Goal: Task Accomplishment & Management: Manage account settings

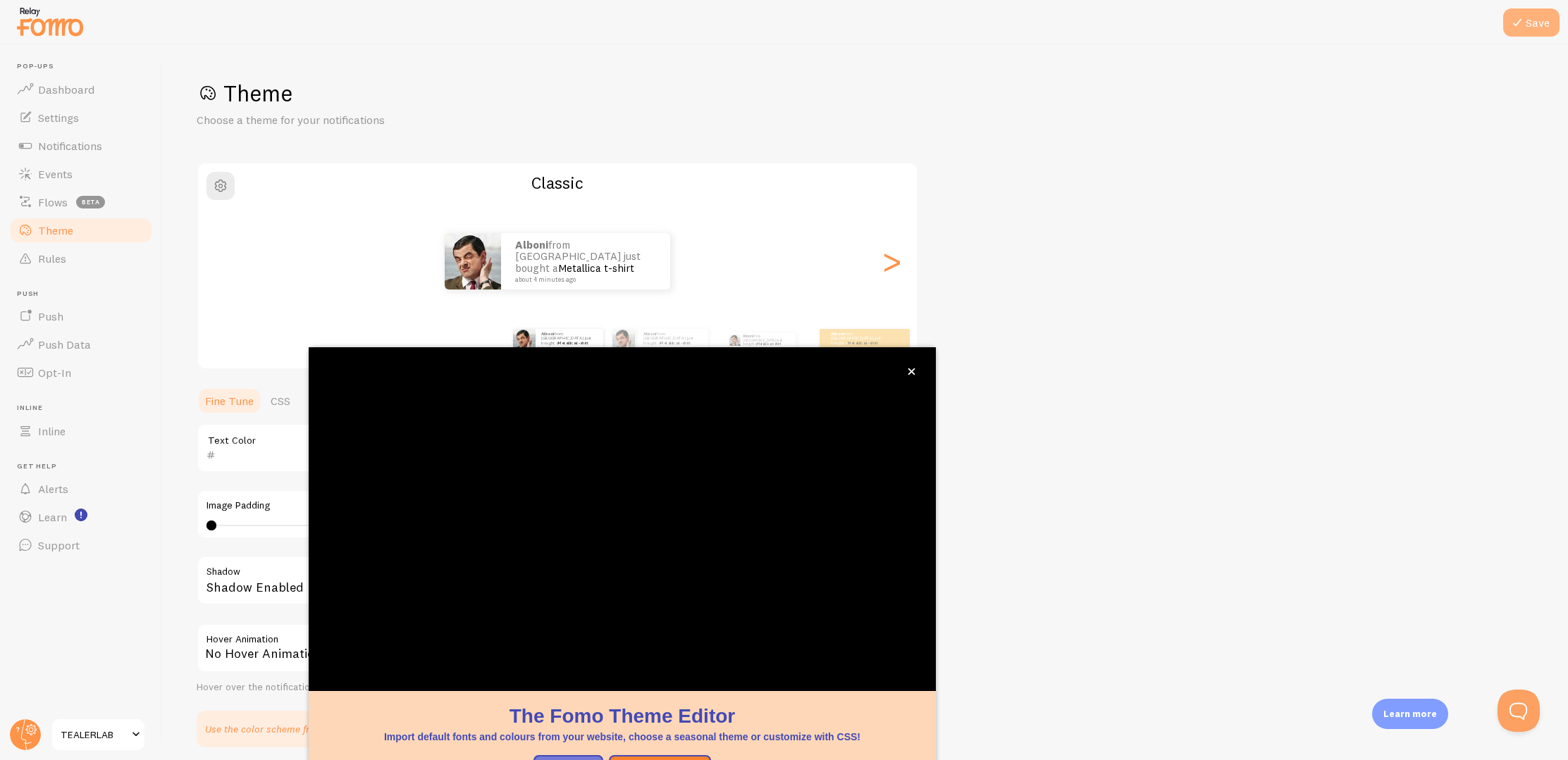
click at [1539, 26] on button "Save" at bounding box center [1531, 23] width 56 height 29
click at [54, 90] on span "Dashboard" at bounding box center [66, 90] width 56 height 14
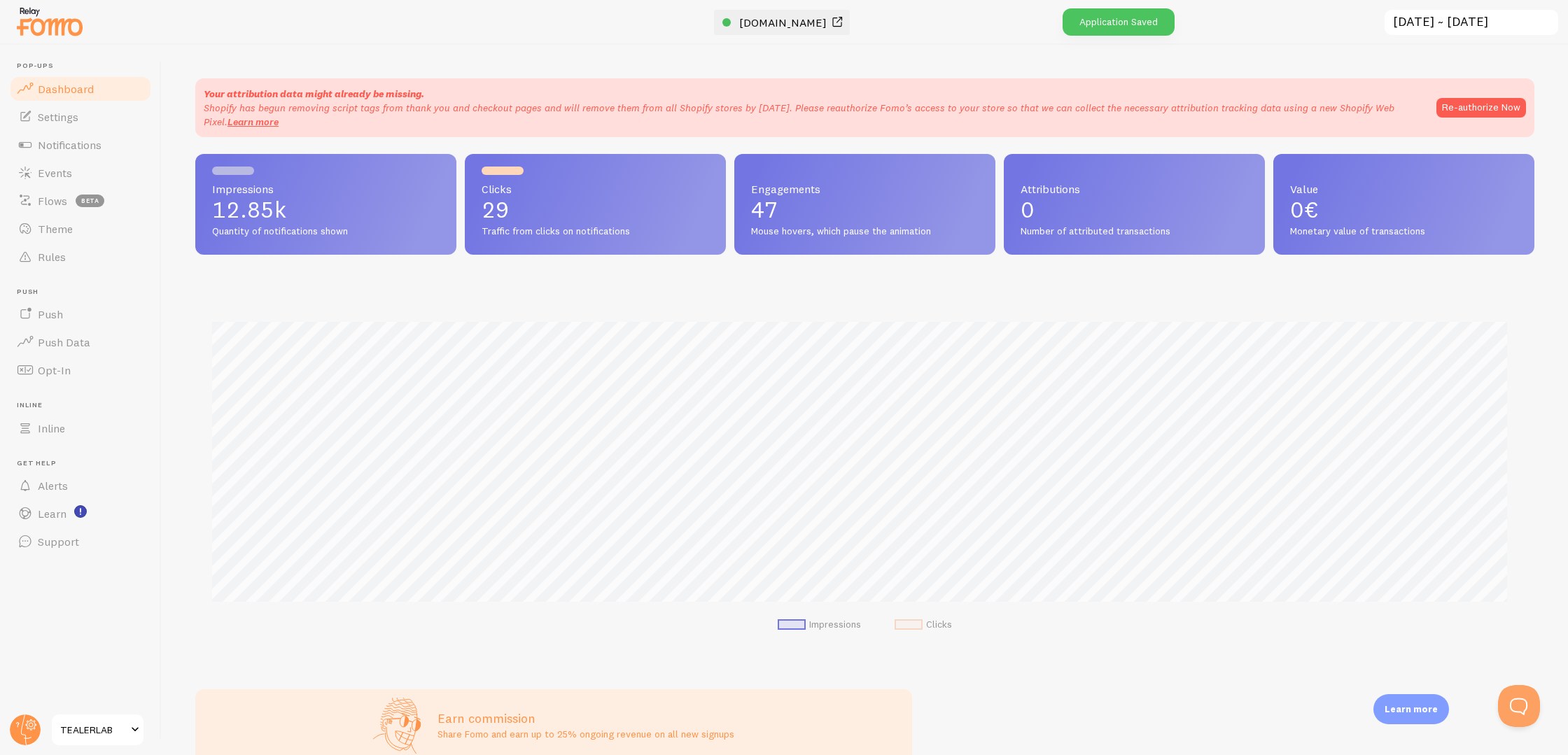
click at [731, 18] on div at bounding box center [727, 23] width 9 height 8
click at [80, 232] on link "Theme" at bounding box center [81, 229] width 145 height 28
click at [64, 257] on span "Rules" at bounding box center [52, 257] width 28 height 14
click at [79, 226] on link "Theme" at bounding box center [81, 229] width 145 height 28
click at [30, 252] on span at bounding box center [26, 257] width 17 height 17
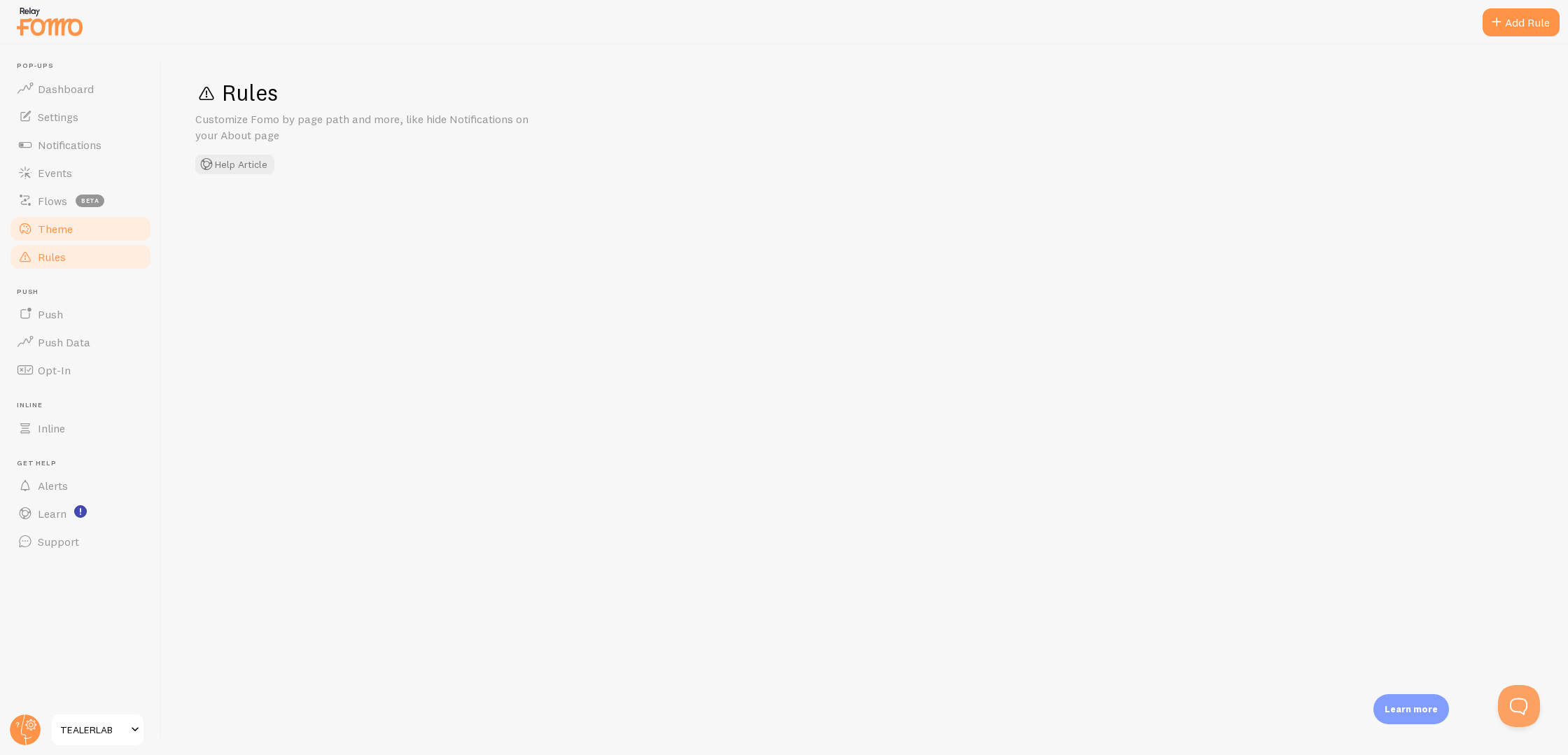
click at [47, 228] on span "Theme" at bounding box center [55, 229] width 35 height 14
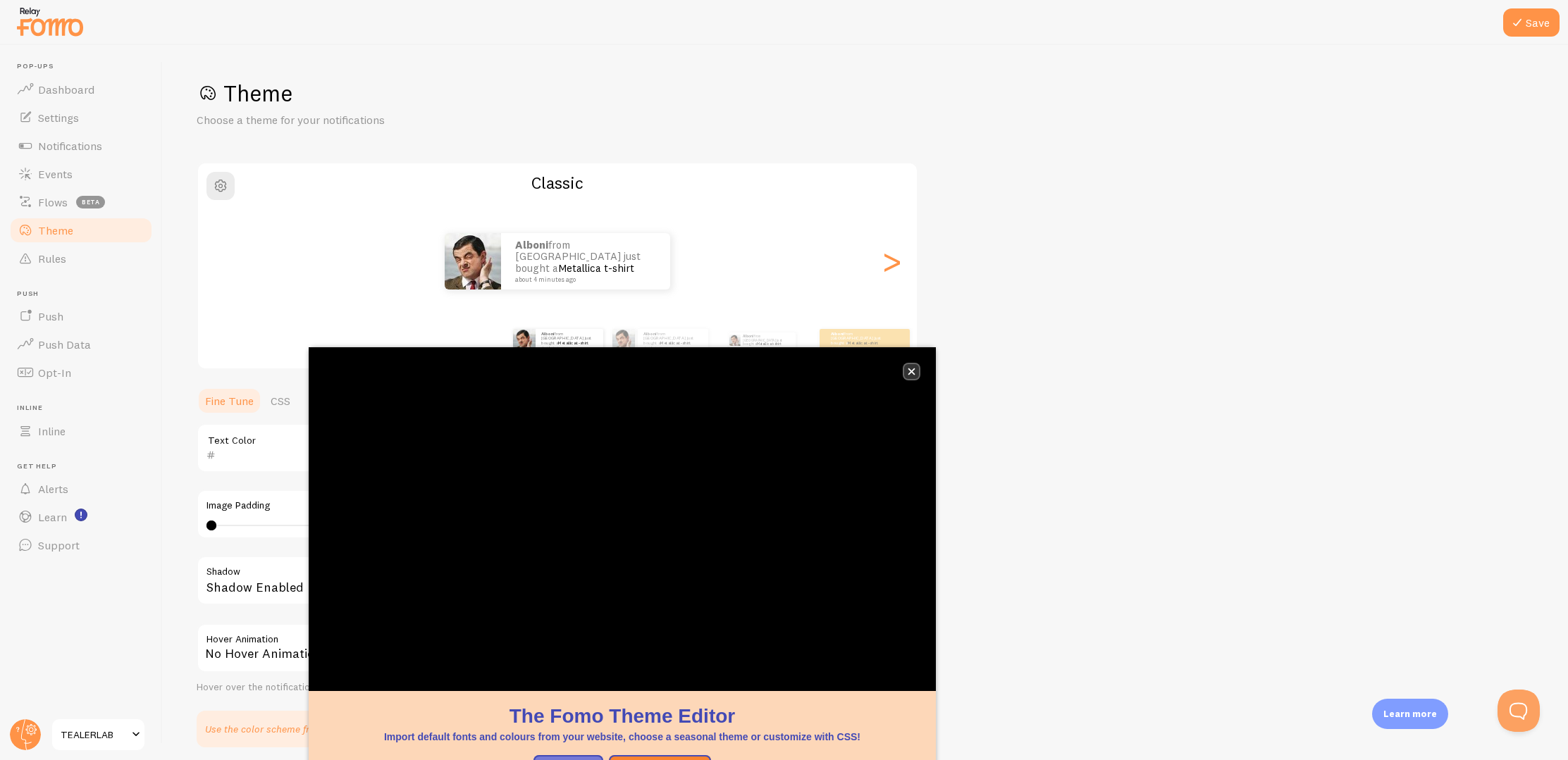
click at [913, 370] on icon "close," at bounding box center [912, 372] width 7 height 7
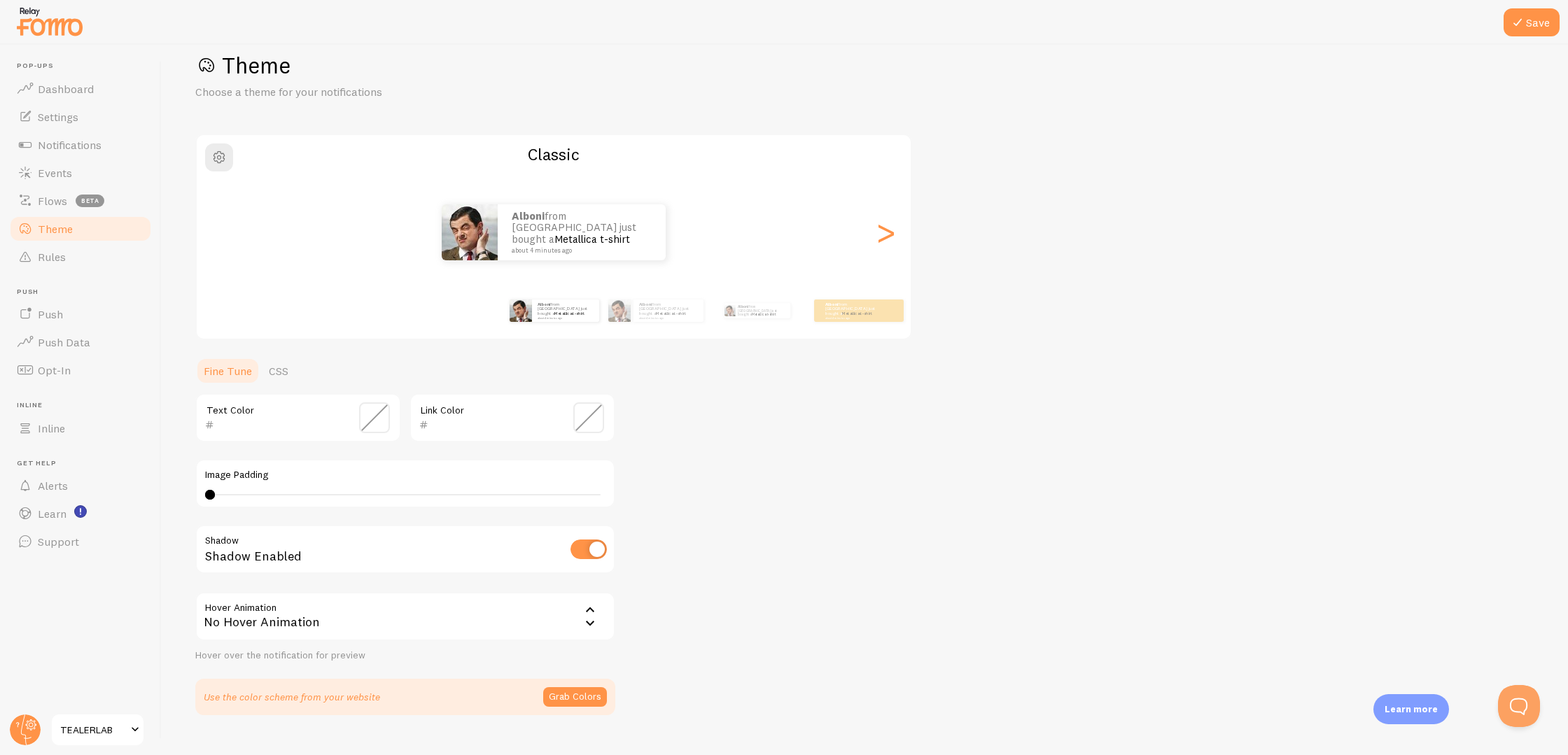
scroll to position [55, 0]
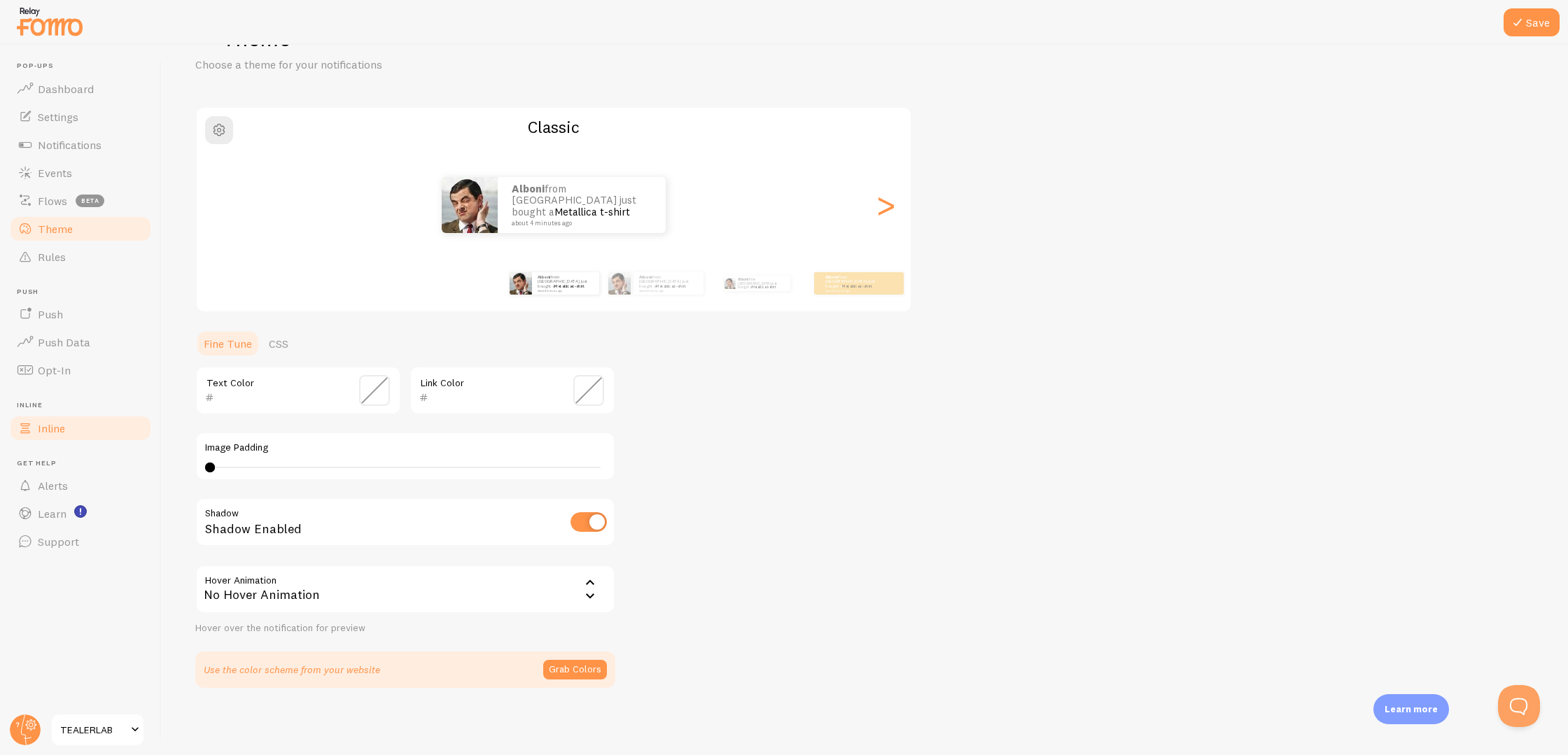
click at [52, 436] on link "Inline" at bounding box center [81, 428] width 145 height 28
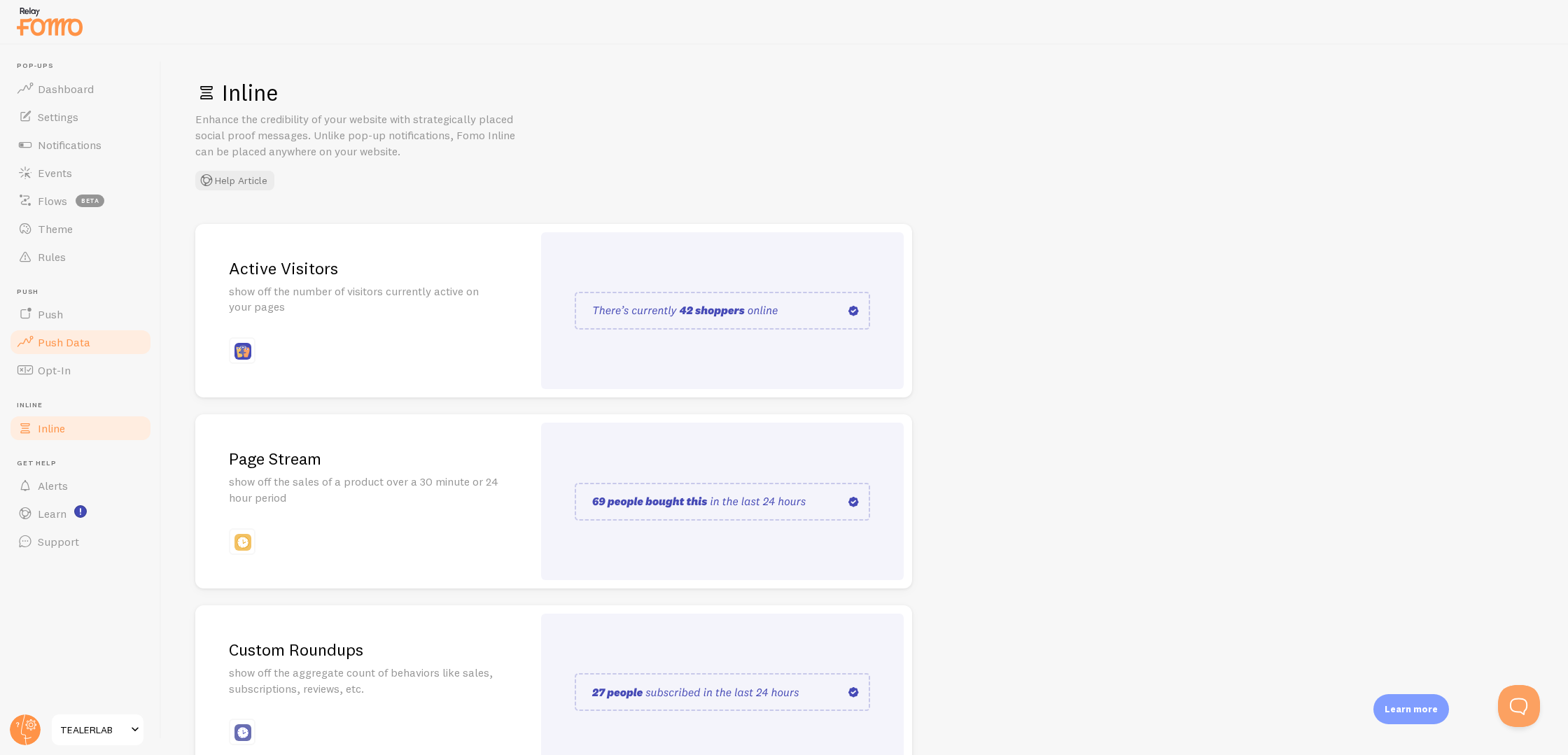
click at [74, 335] on span "Push Data" at bounding box center [64, 342] width 52 height 14
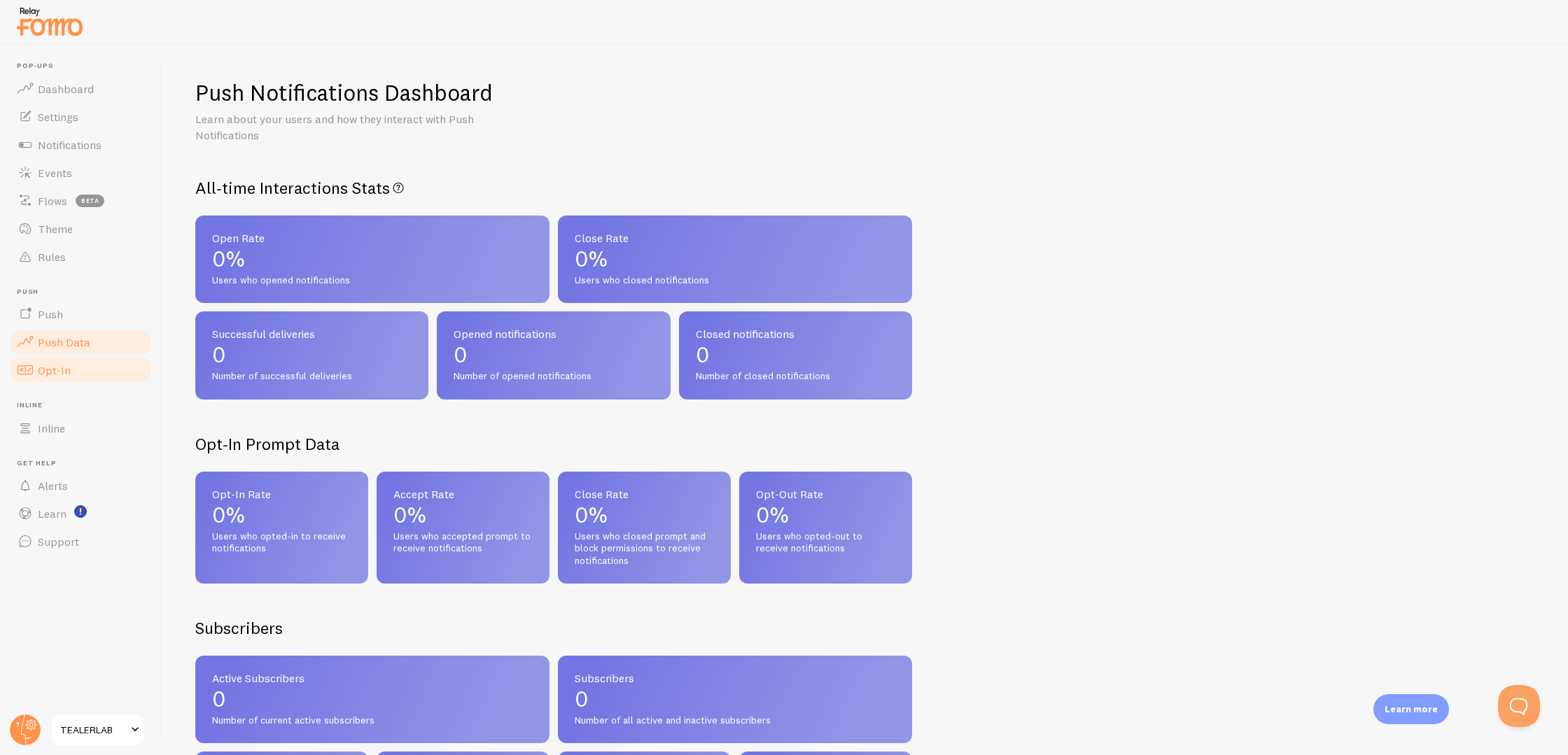
click at [73, 368] on link "Opt-In" at bounding box center [81, 370] width 145 height 28
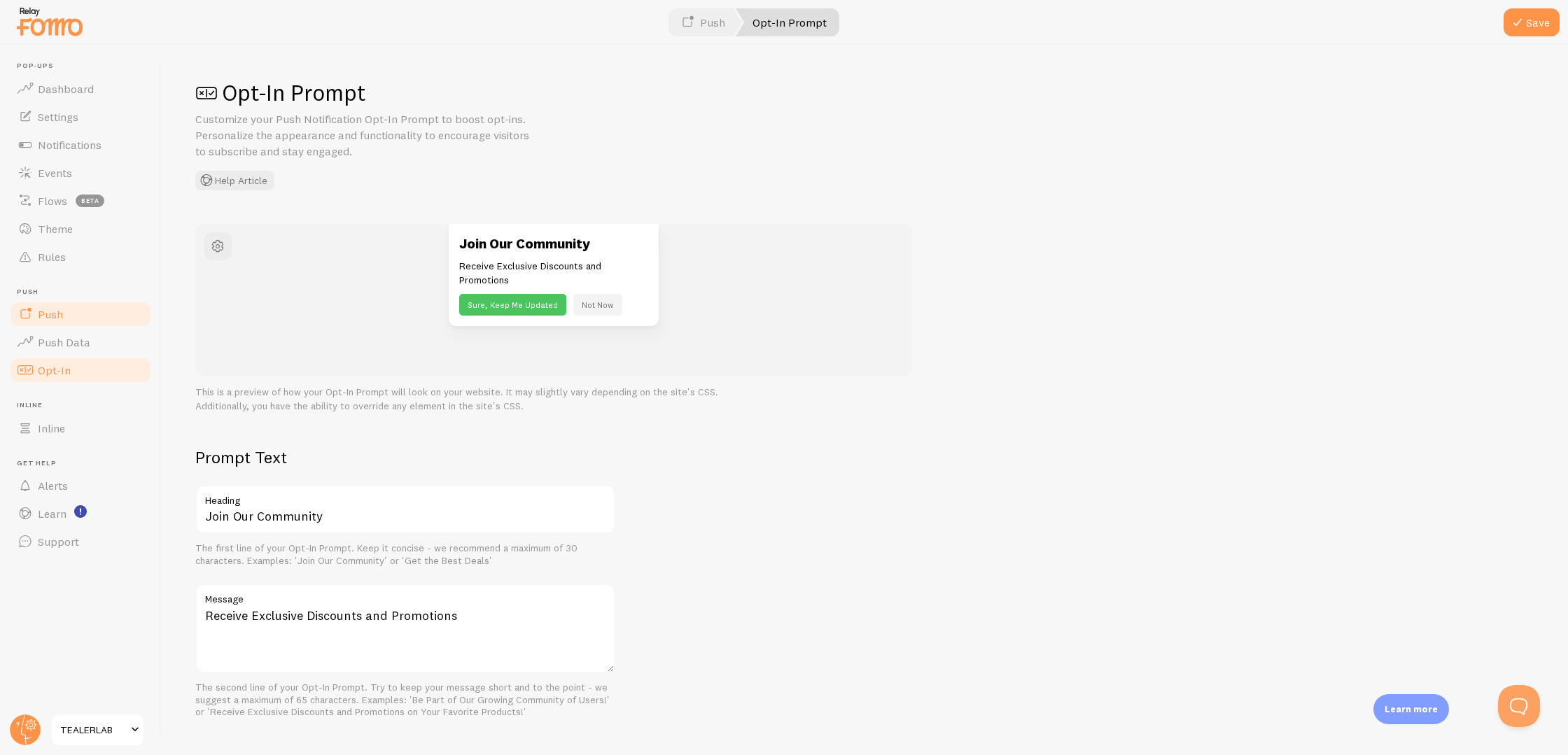
click at [79, 317] on link "Push" at bounding box center [81, 314] width 145 height 28
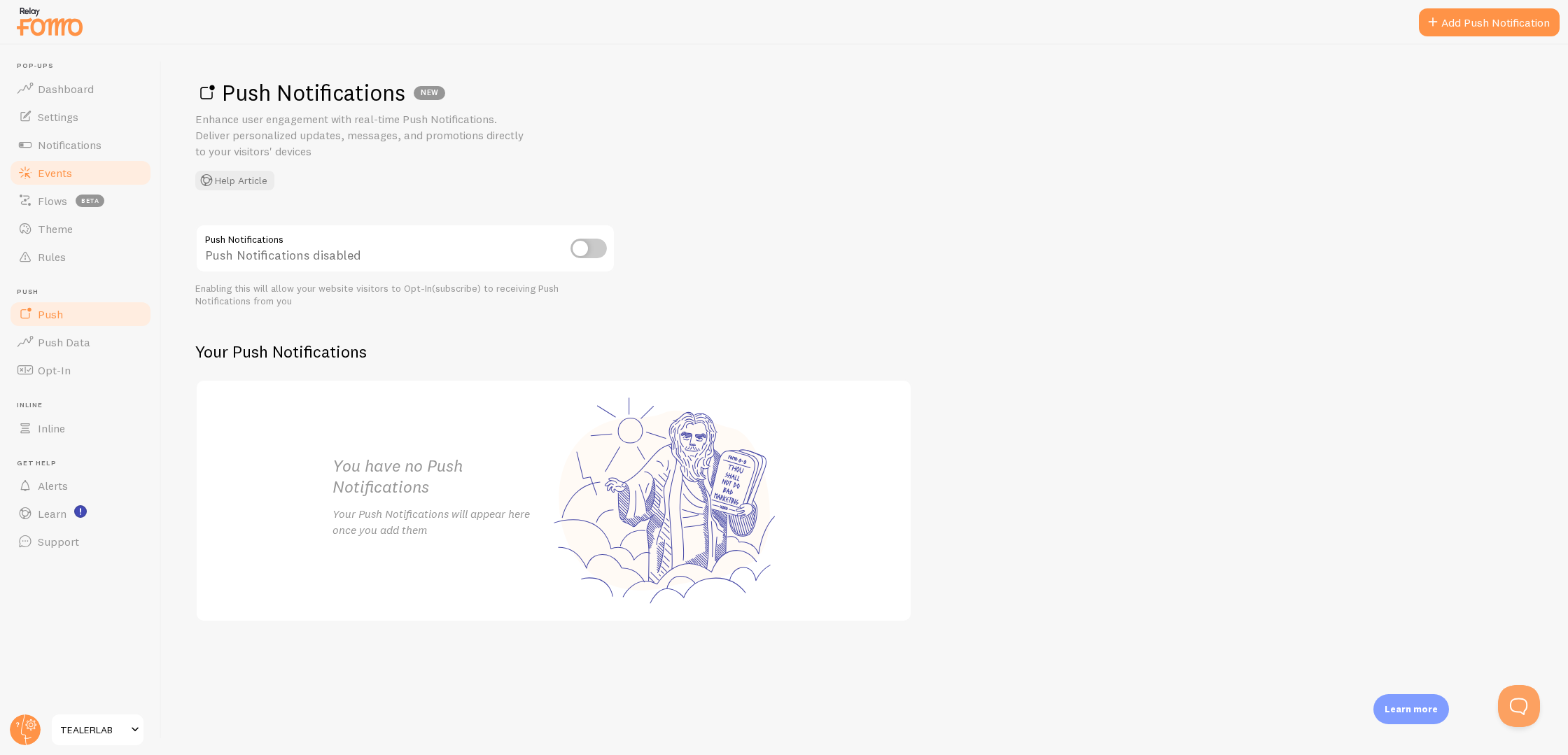
click at [82, 178] on link "Events" at bounding box center [81, 173] width 145 height 28
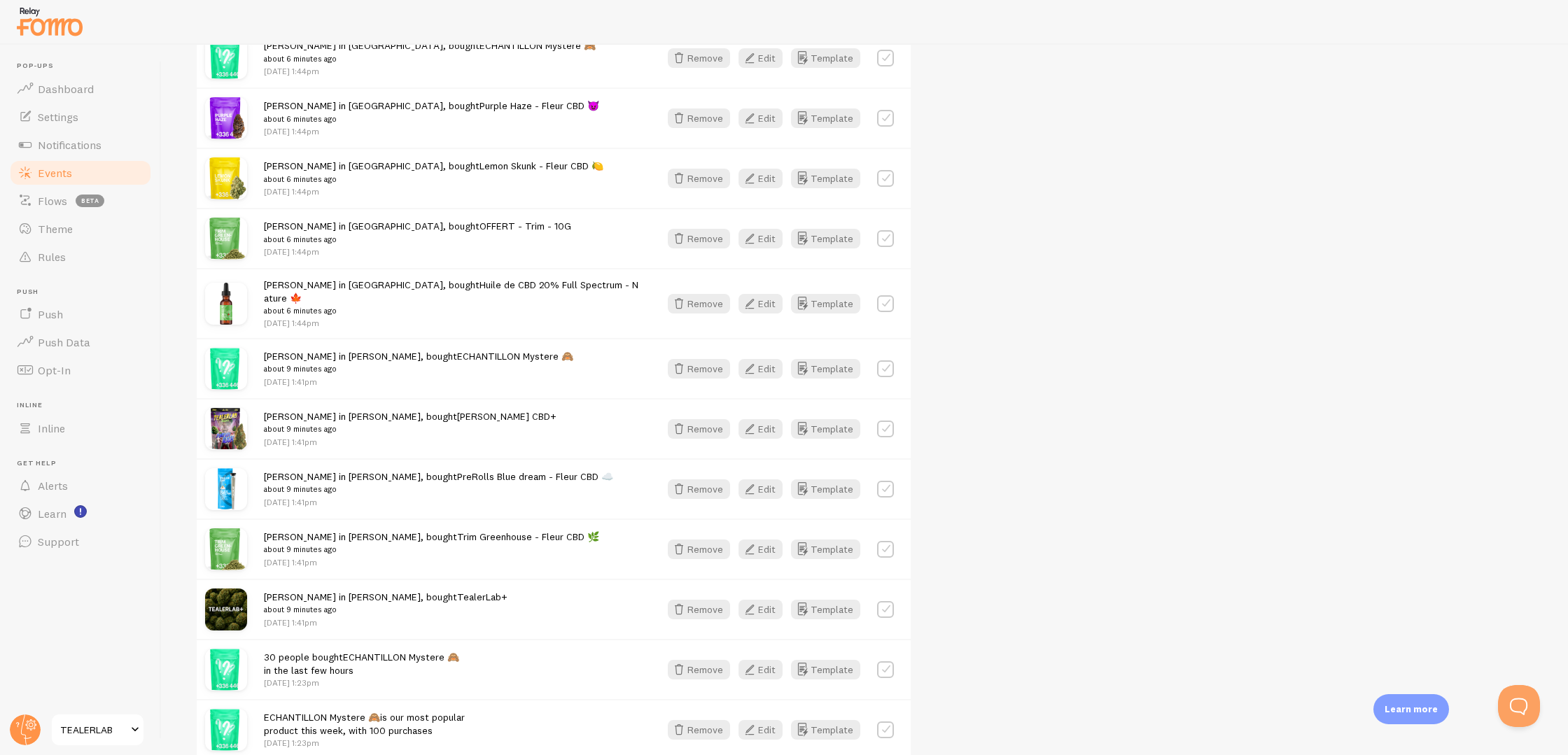
scroll to position [50, 0]
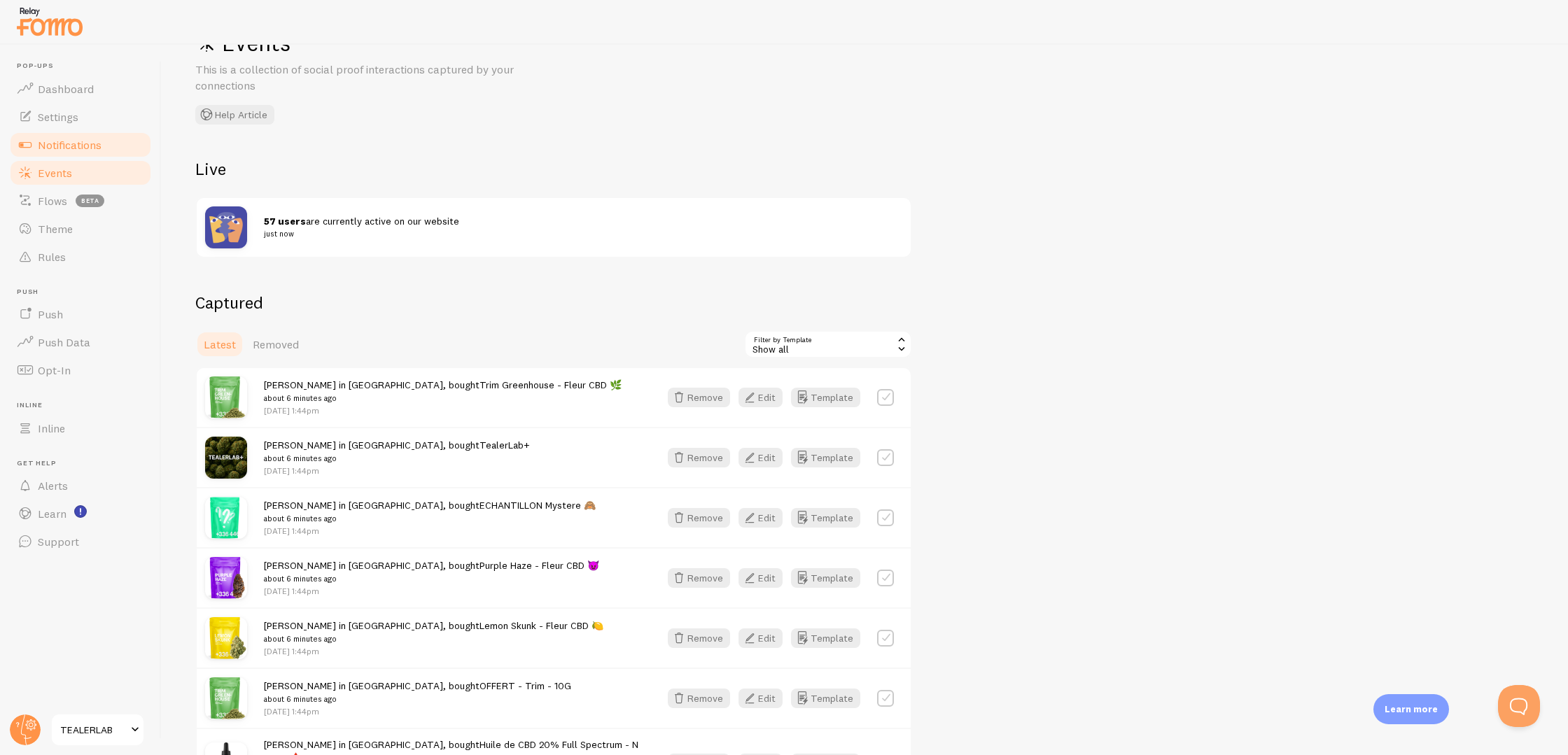
click at [106, 149] on link "Notifications" at bounding box center [81, 145] width 145 height 28
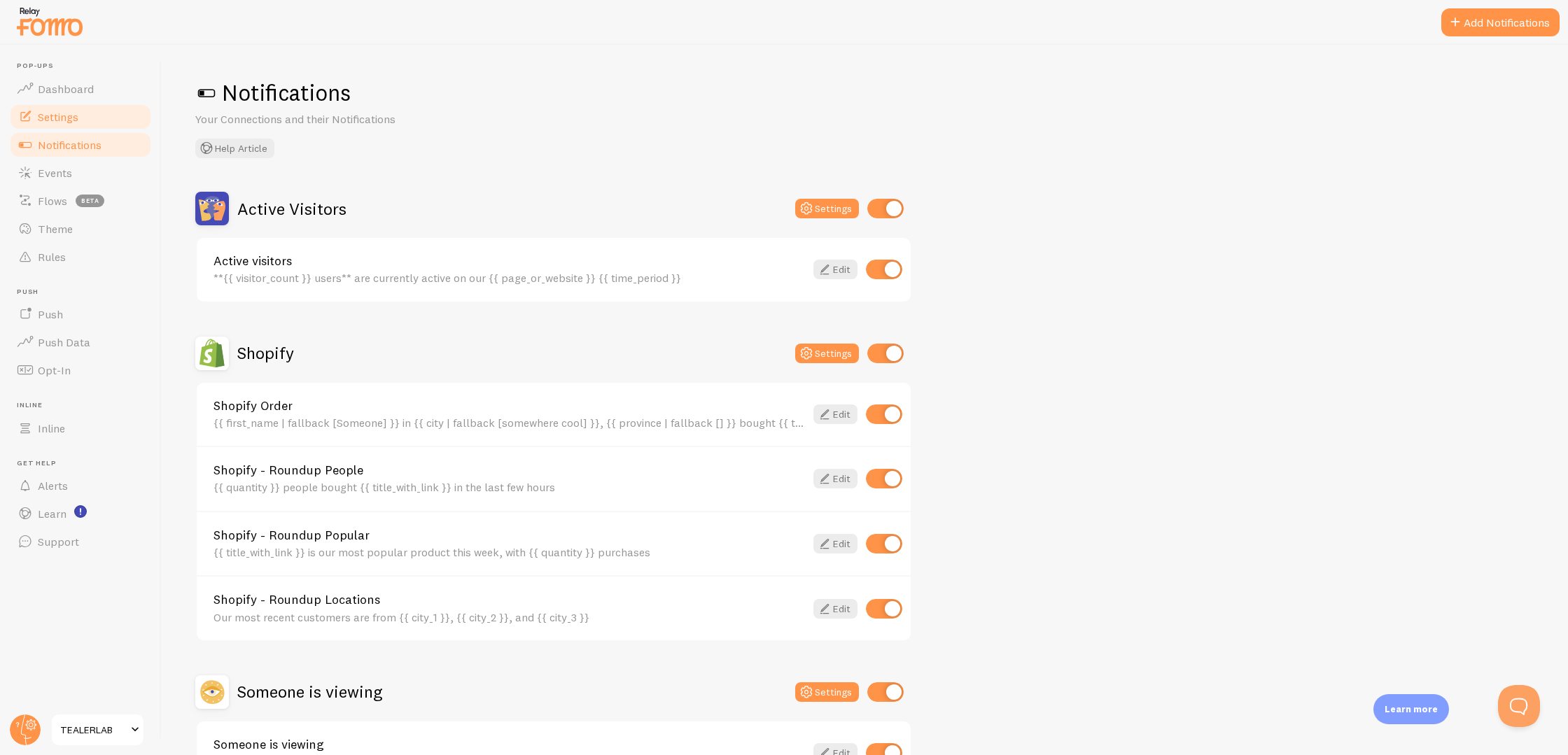
click at [100, 121] on link "Settings" at bounding box center [81, 117] width 145 height 28
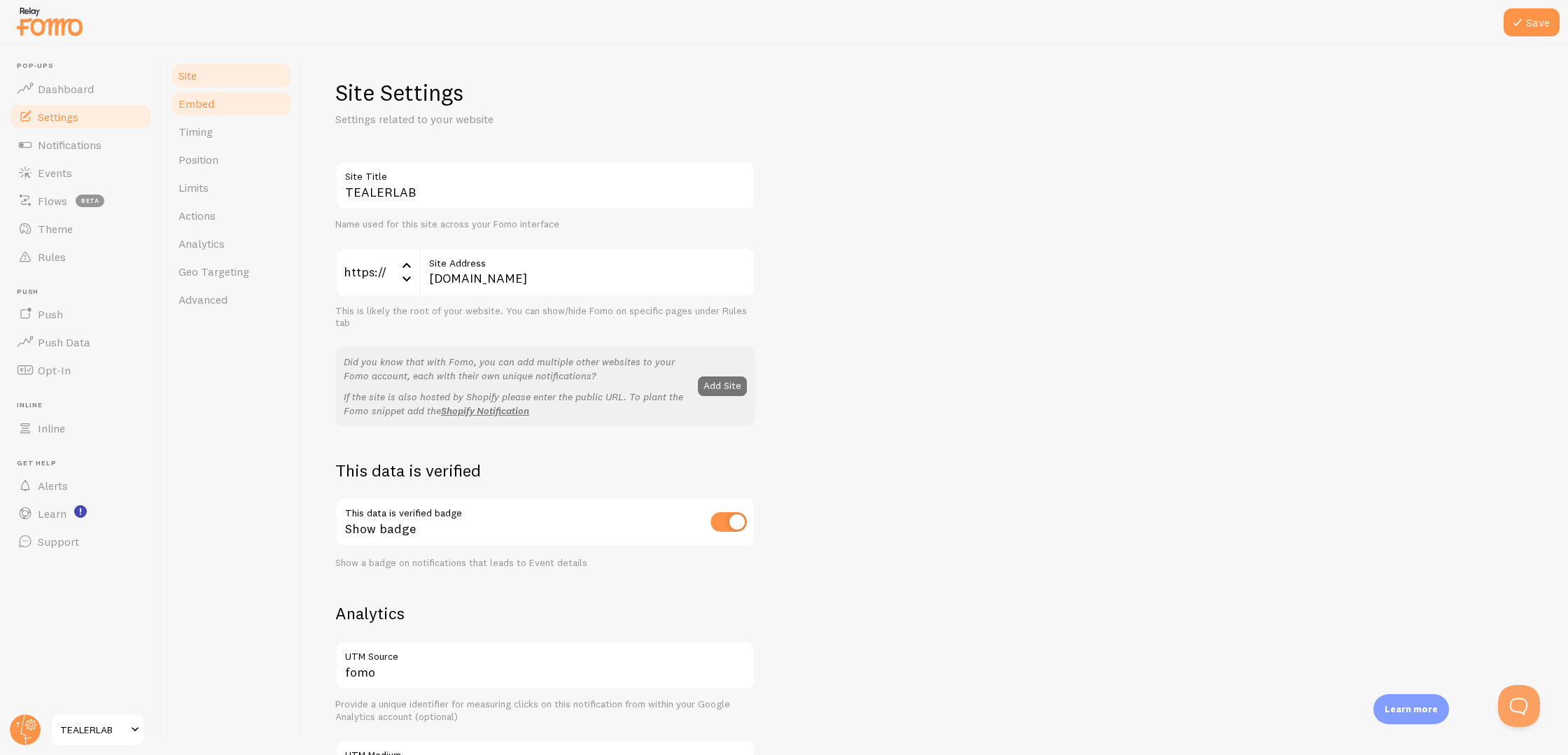
click at [225, 101] on link "Embed" at bounding box center [231, 103] width 123 height 28
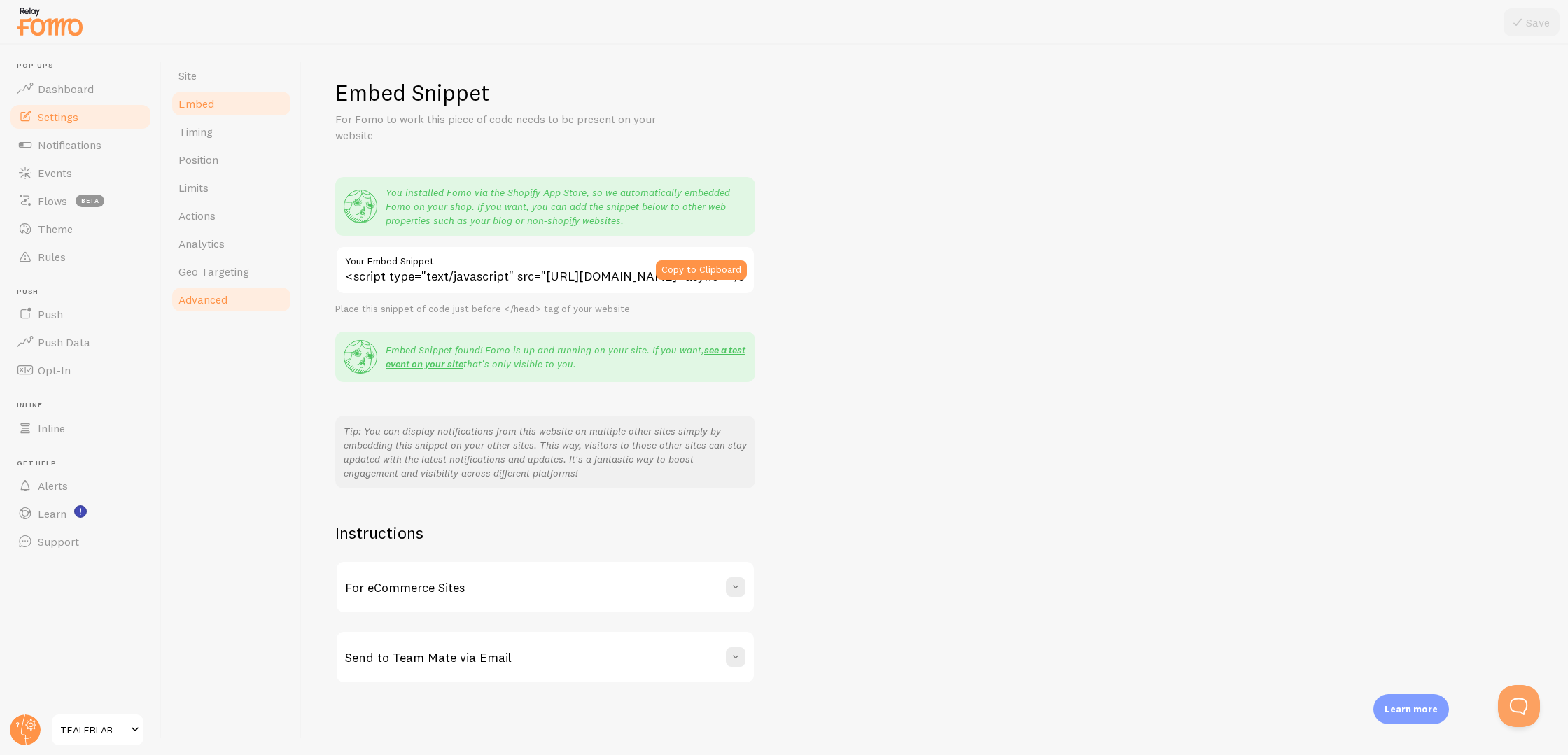
click at [239, 294] on link "Advanced" at bounding box center [231, 300] width 123 height 28
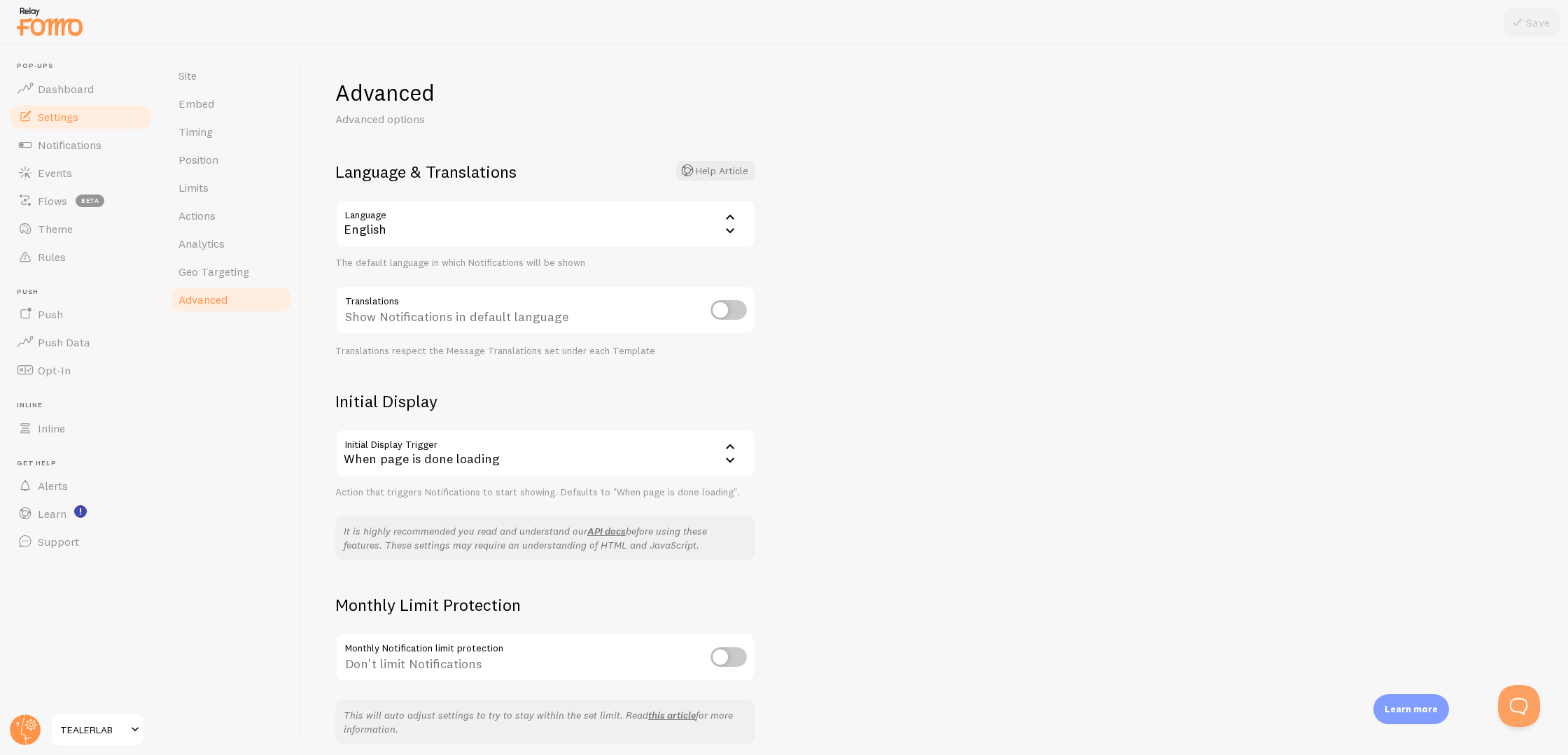
click at [446, 204] on div "English" at bounding box center [545, 224] width 420 height 49
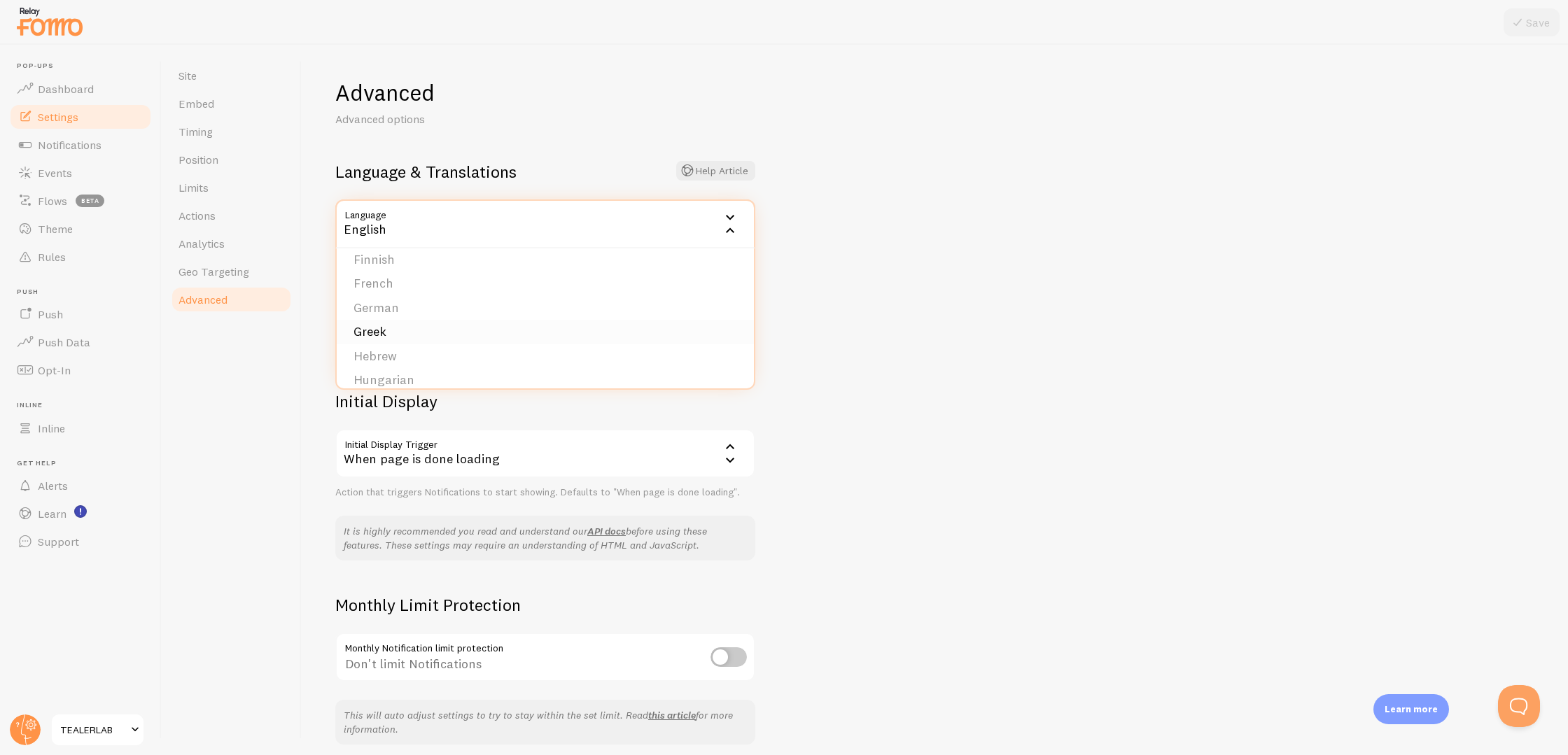
scroll to position [200, 0]
click at [416, 290] on li "French" at bounding box center [545, 286] width 417 height 25
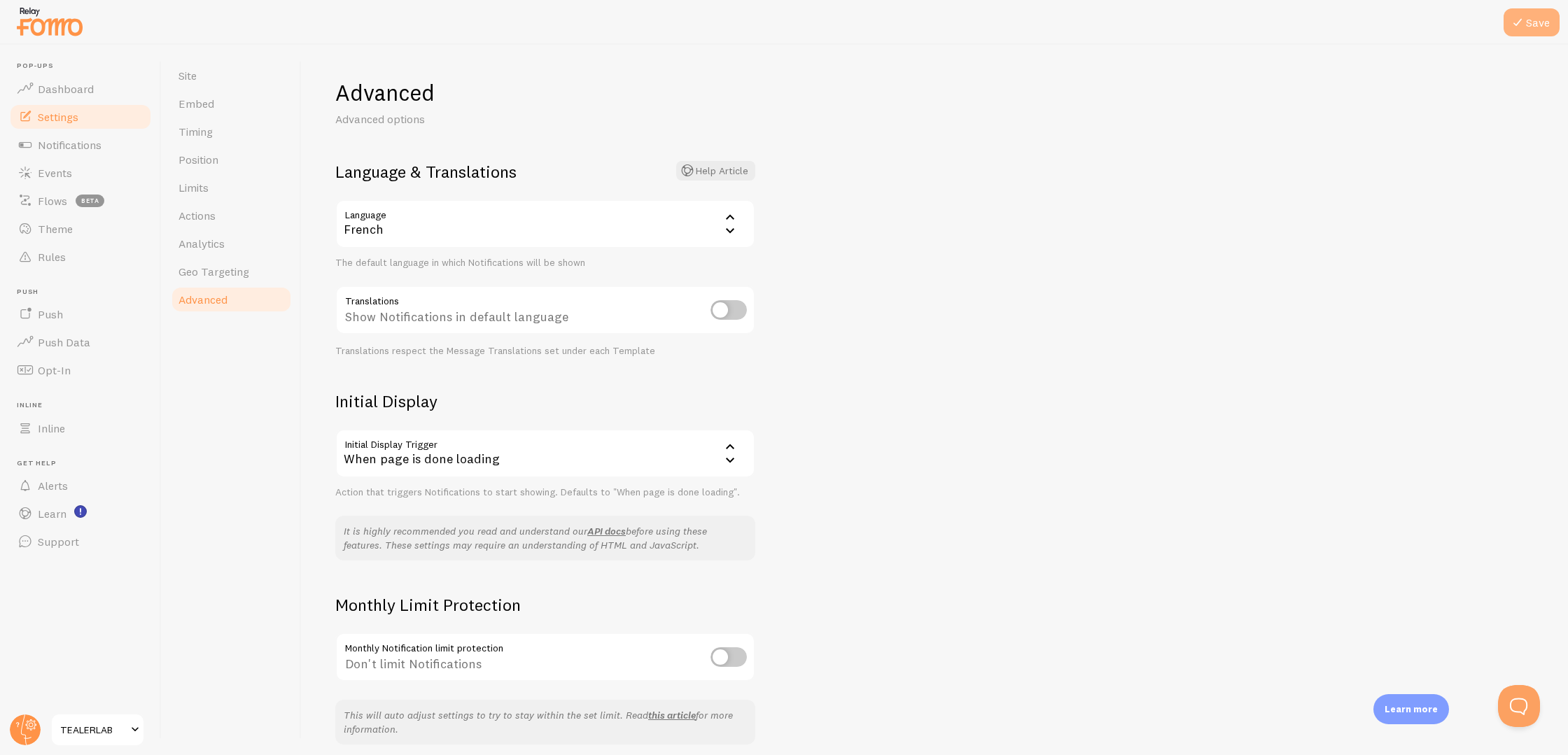
click at [1512, 28] on icon at bounding box center [1518, 23] width 17 height 17
click at [49, 237] on link "Theme" at bounding box center [81, 229] width 145 height 28
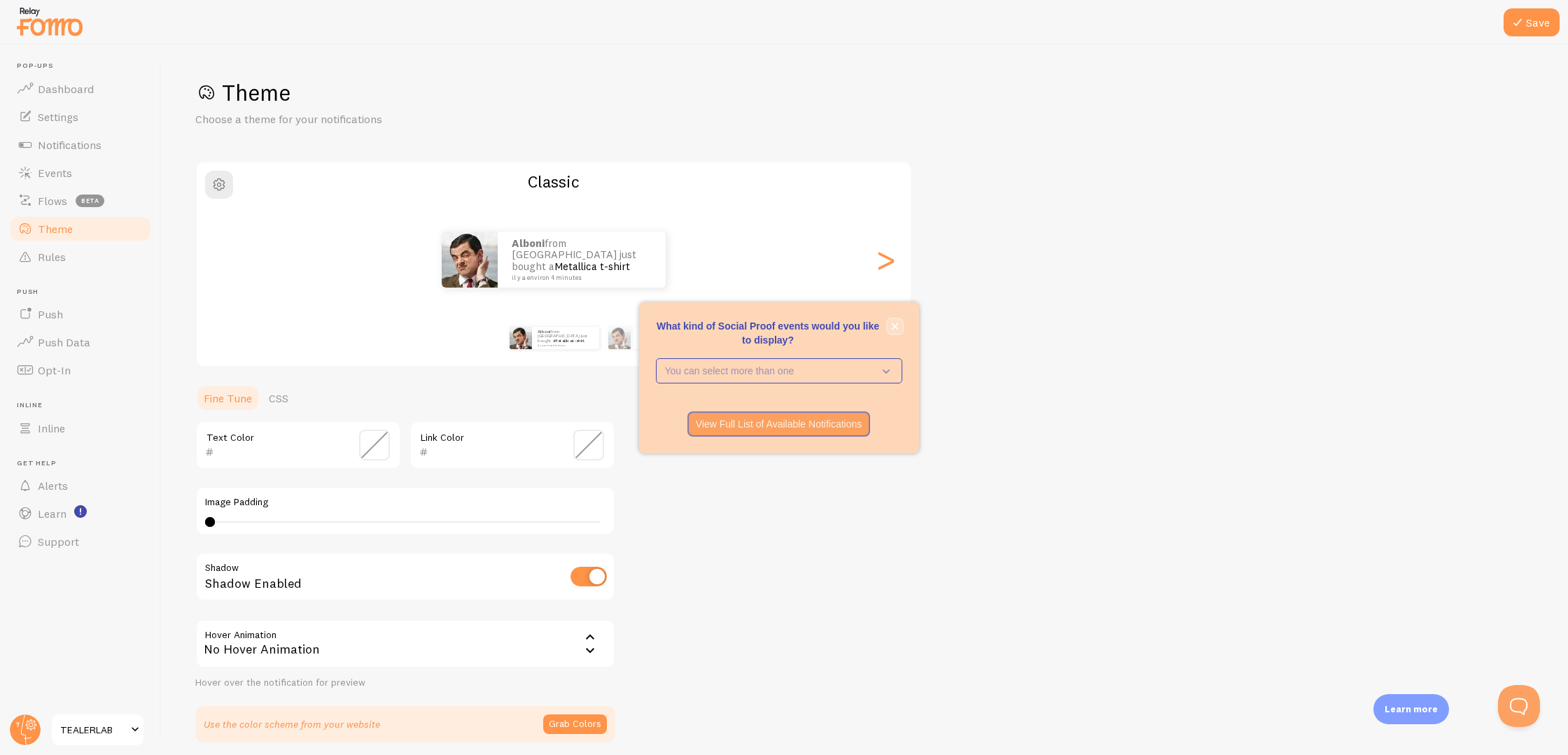
click at [898, 325] on button "close," at bounding box center [895, 327] width 15 height 15
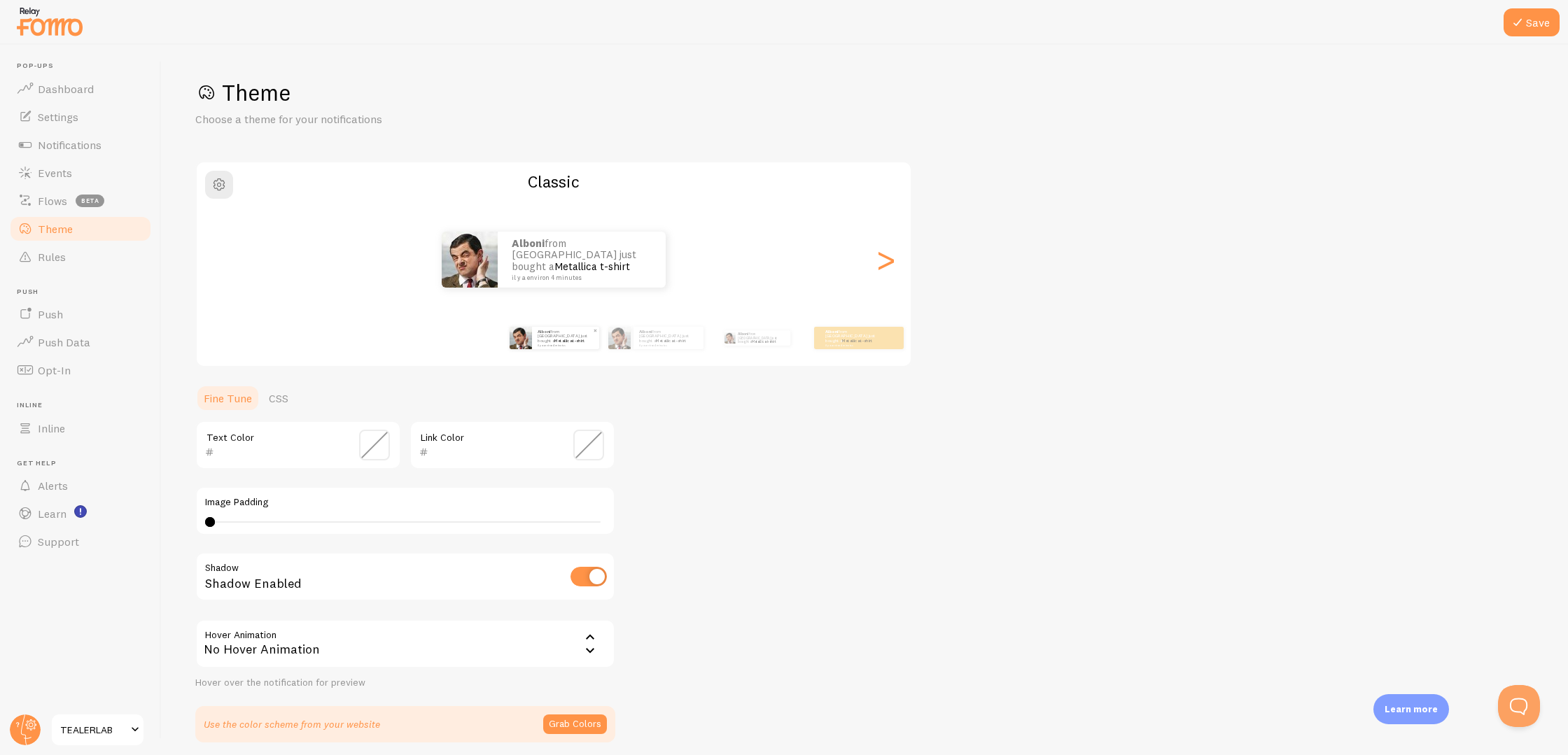
click at [563, 344] on small "il y a environ 4 minutes" at bounding box center [565, 345] width 55 height 3
click at [627, 350] on div "[PERSON_NAME] from [GEOGRAPHIC_DATA] just bought a Metallica t-shirt il y a env…" at bounding box center [655, 338] width 90 height 39
click at [653, 343] on p "[PERSON_NAME] from [GEOGRAPHIC_DATA] just bought a Metallica t-shirt il y a env…" at bounding box center [660, 338] width 47 height 16
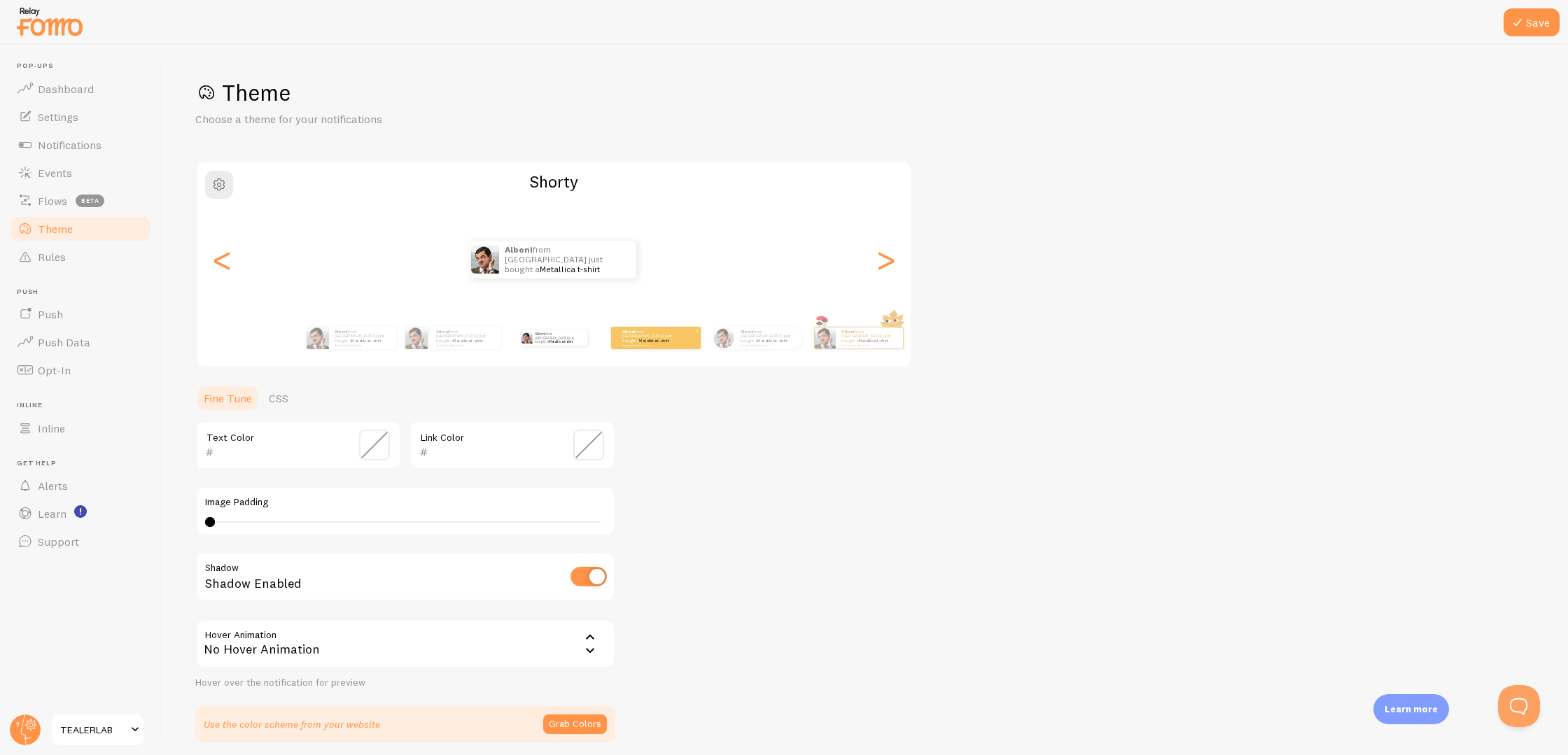
click at [660, 344] on small "il y a environ 4 minutes" at bounding box center [649, 345] width 55 height 3
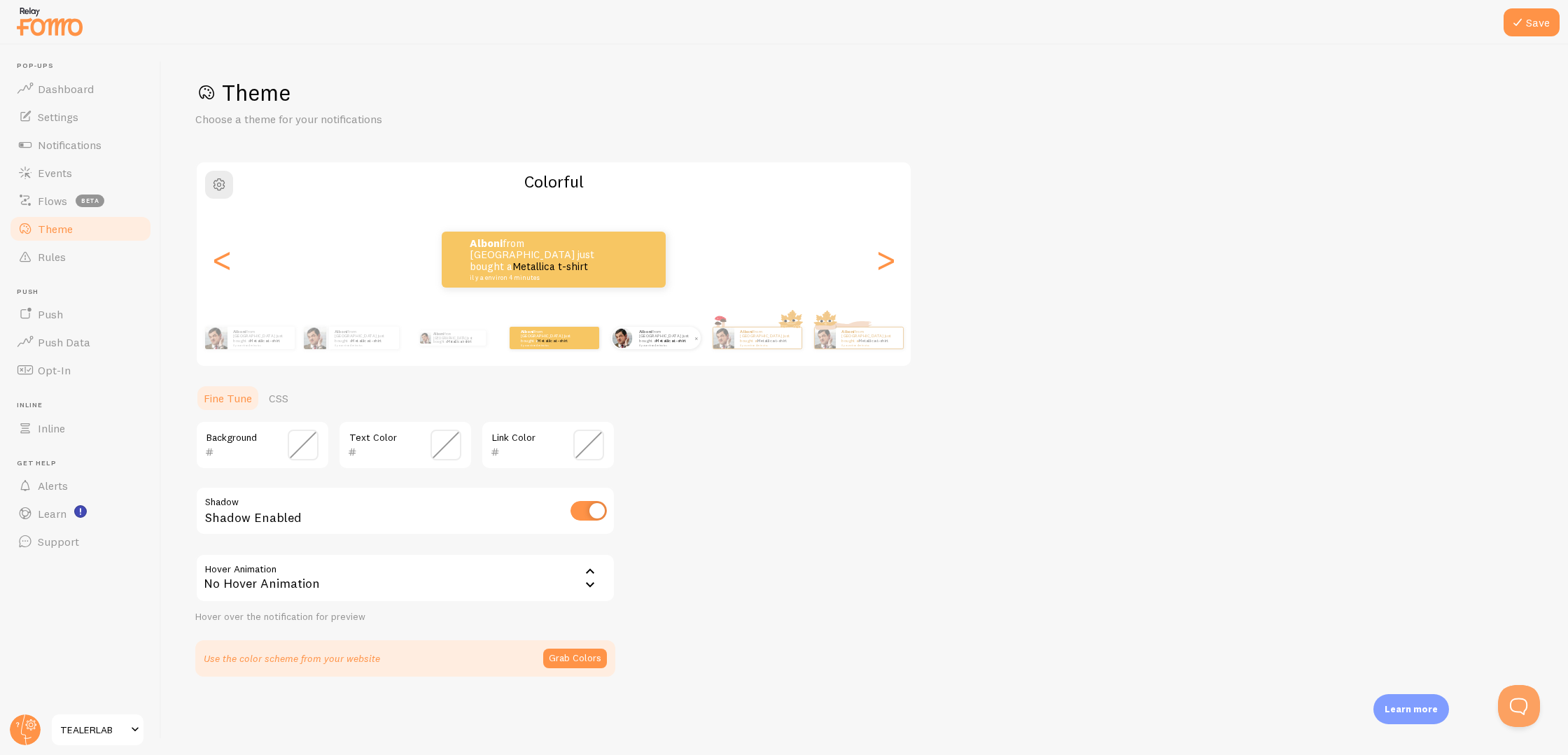
click at [663, 344] on small "il y a environ 4 minutes" at bounding box center [666, 345] width 55 height 3
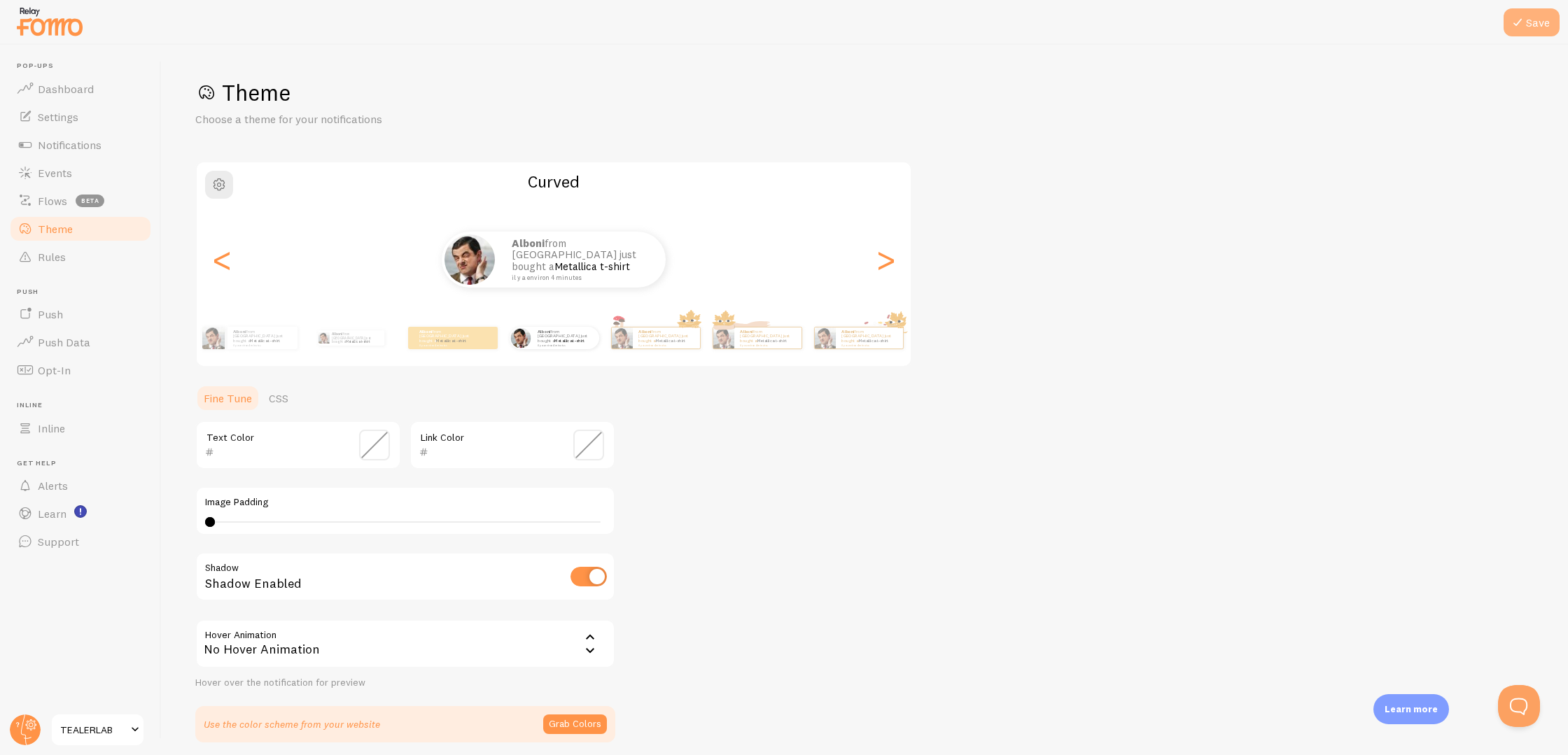
click at [1541, 28] on button "Save" at bounding box center [1531, 23] width 56 height 28
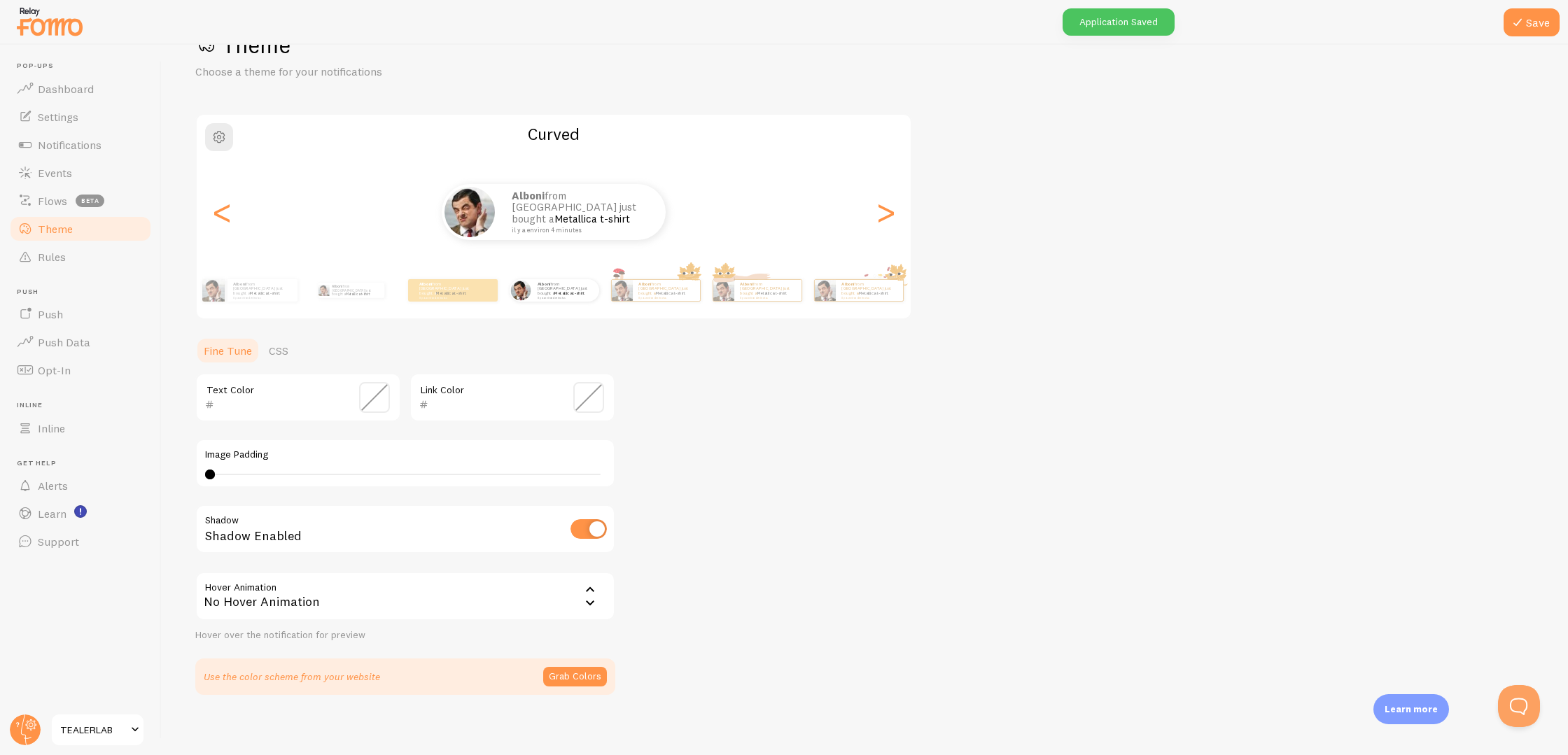
scroll to position [55, 0]
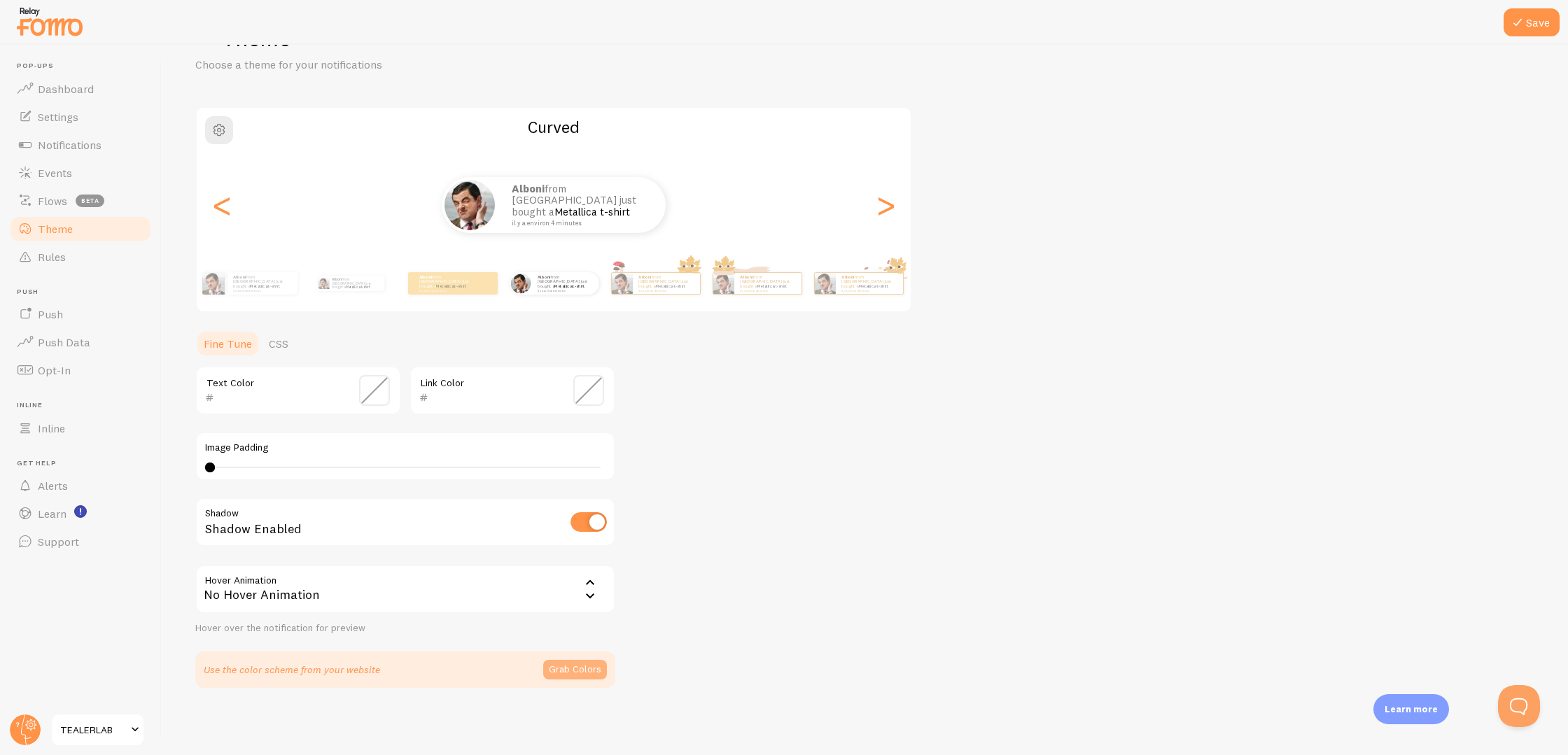
click at [565, 670] on button "Grab Colors" at bounding box center [575, 670] width 64 height 20
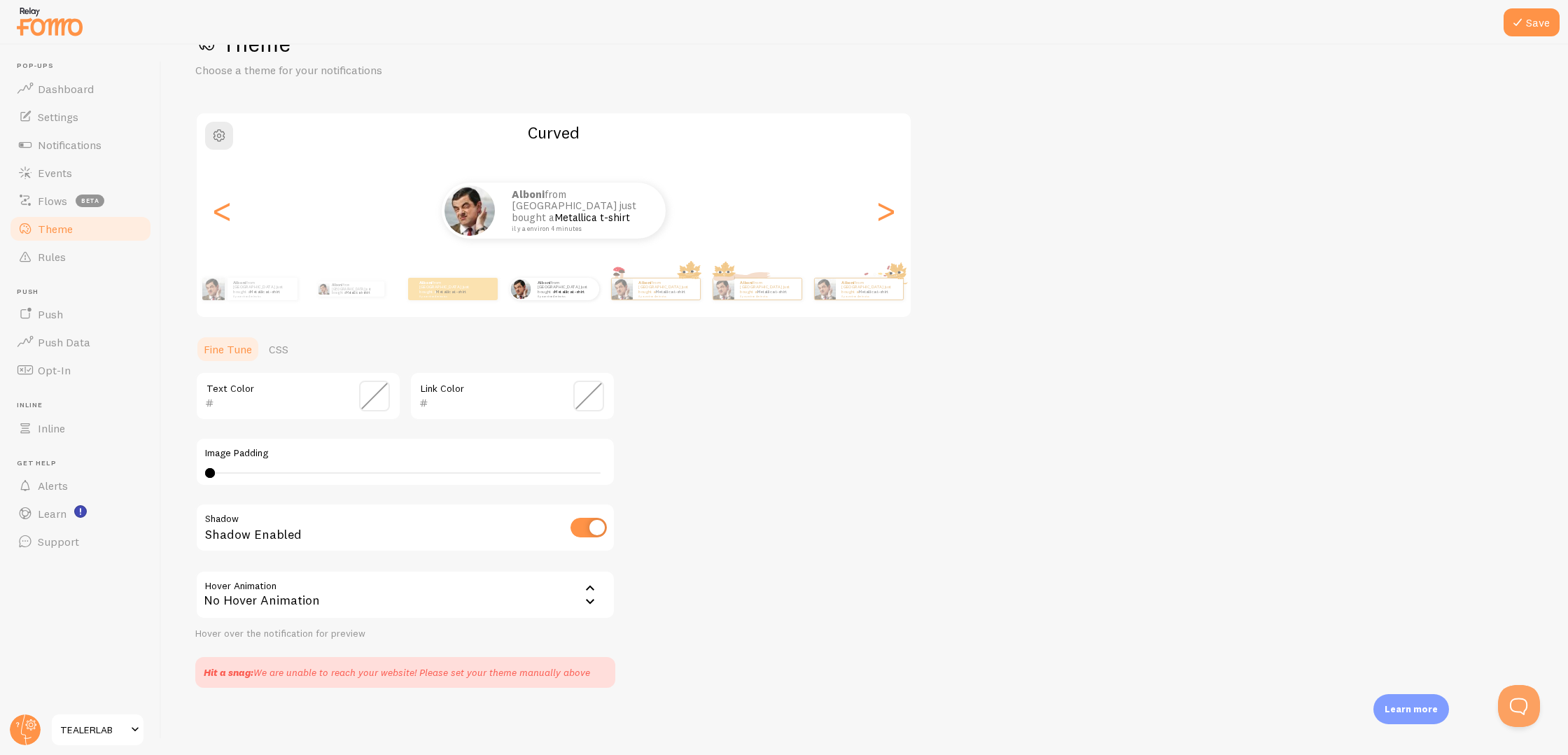
scroll to position [49, 0]
click at [86, 174] on link "Events" at bounding box center [81, 173] width 145 height 28
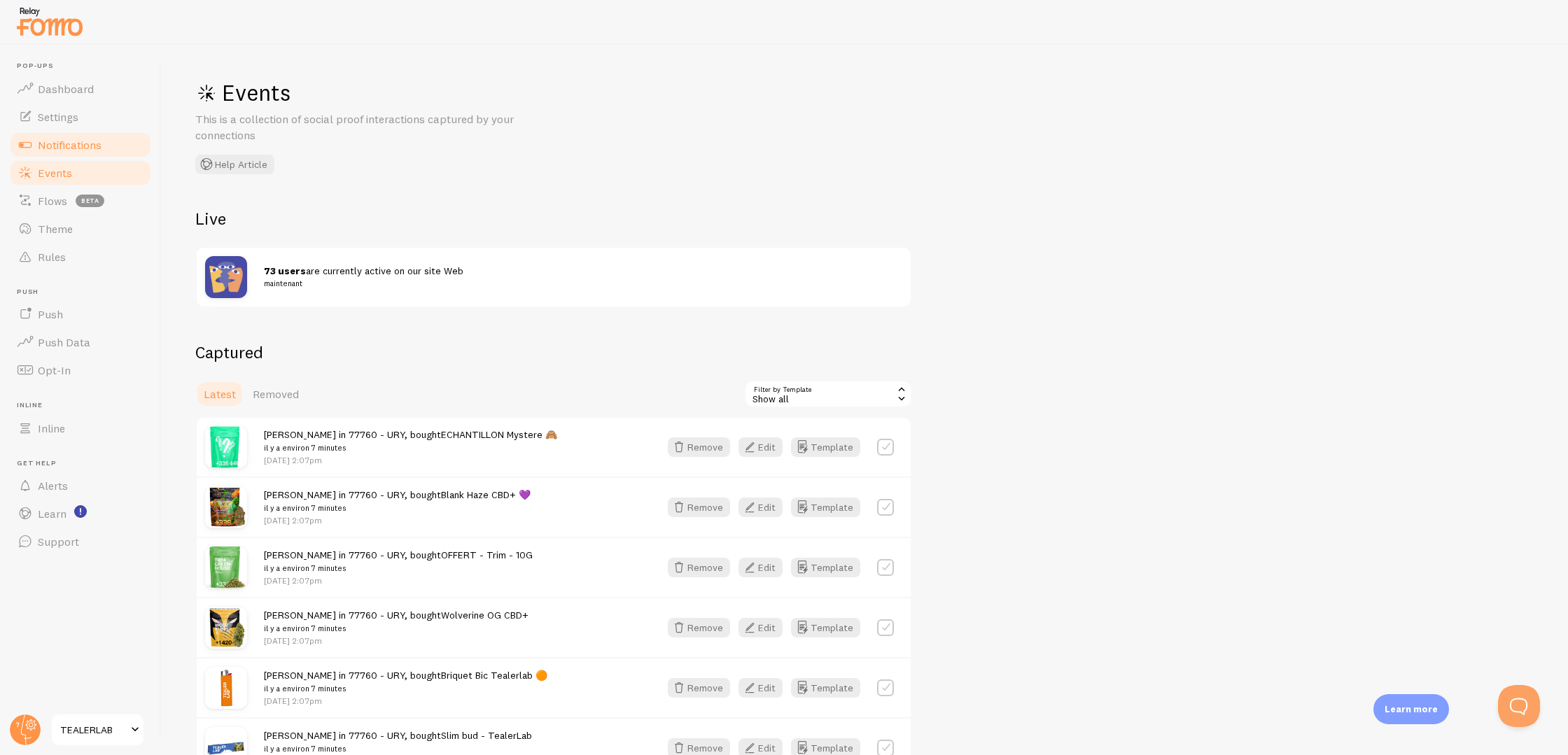
click at [99, 151] on span "Notifications" at bounding box center [69, 145] width 64 height 14
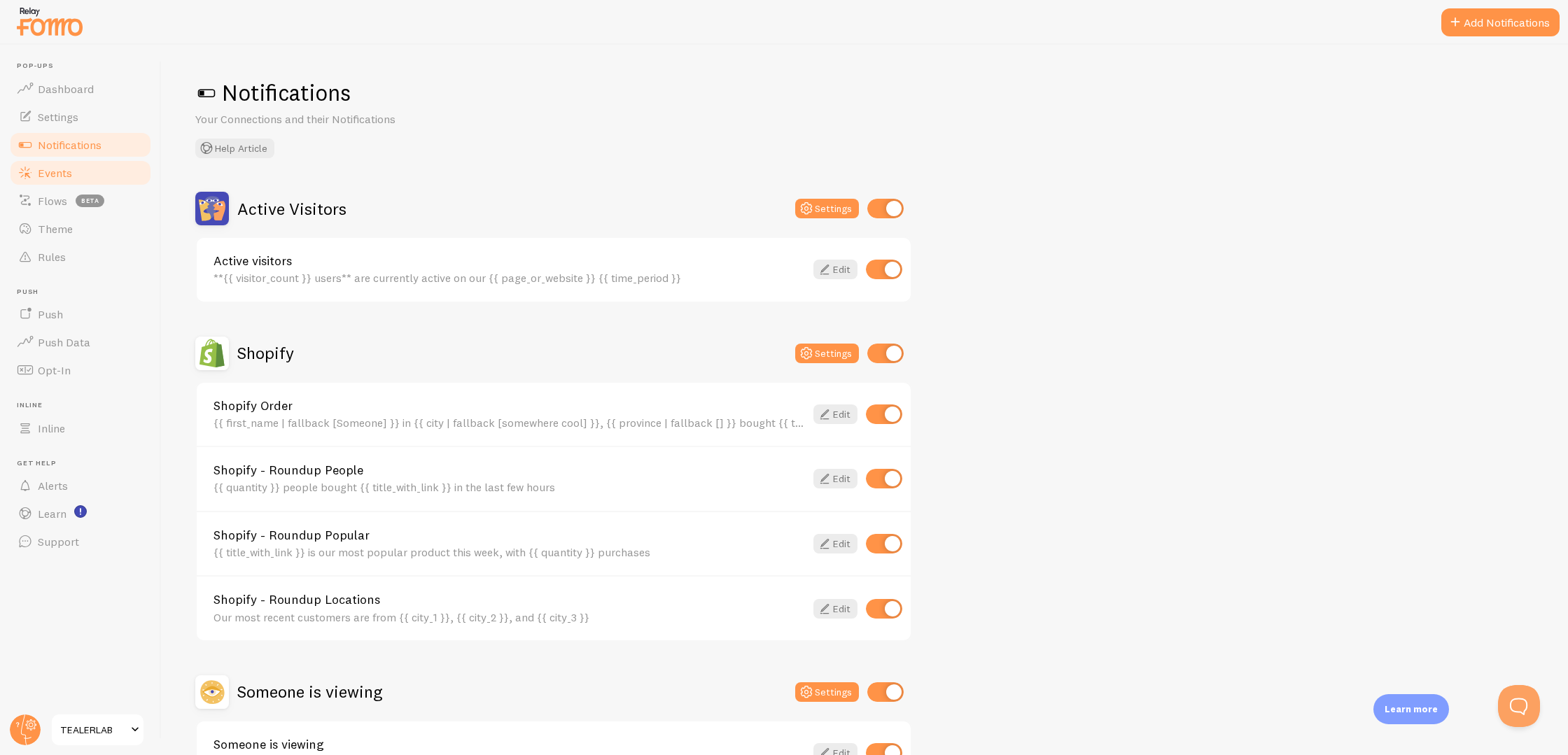
click at [88, 184] on link "Events" at bounding box center [81, 173] width 145 height 28
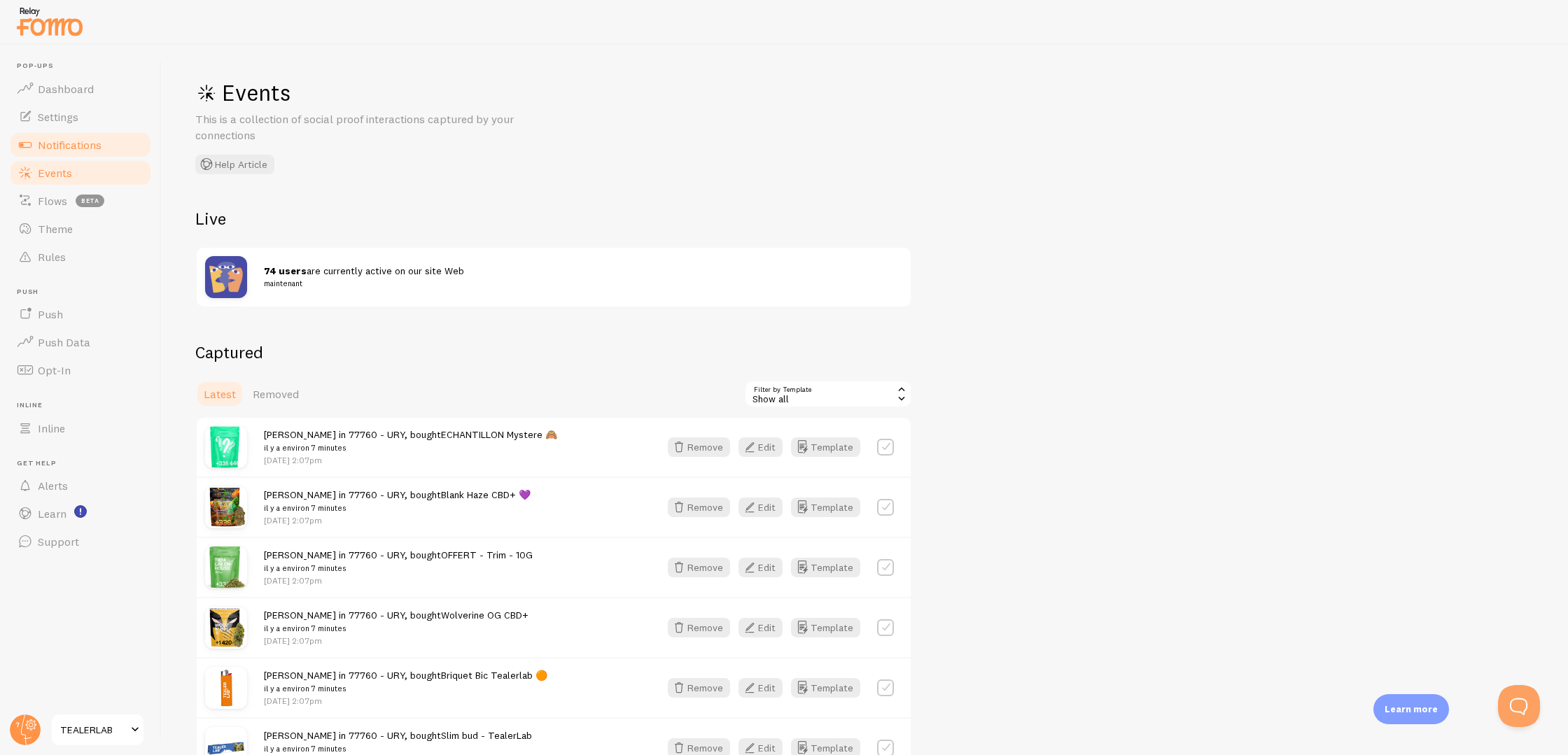
click at [104, 149] on link "Notifications" at bounding box center [81, 145] width 145 height 28
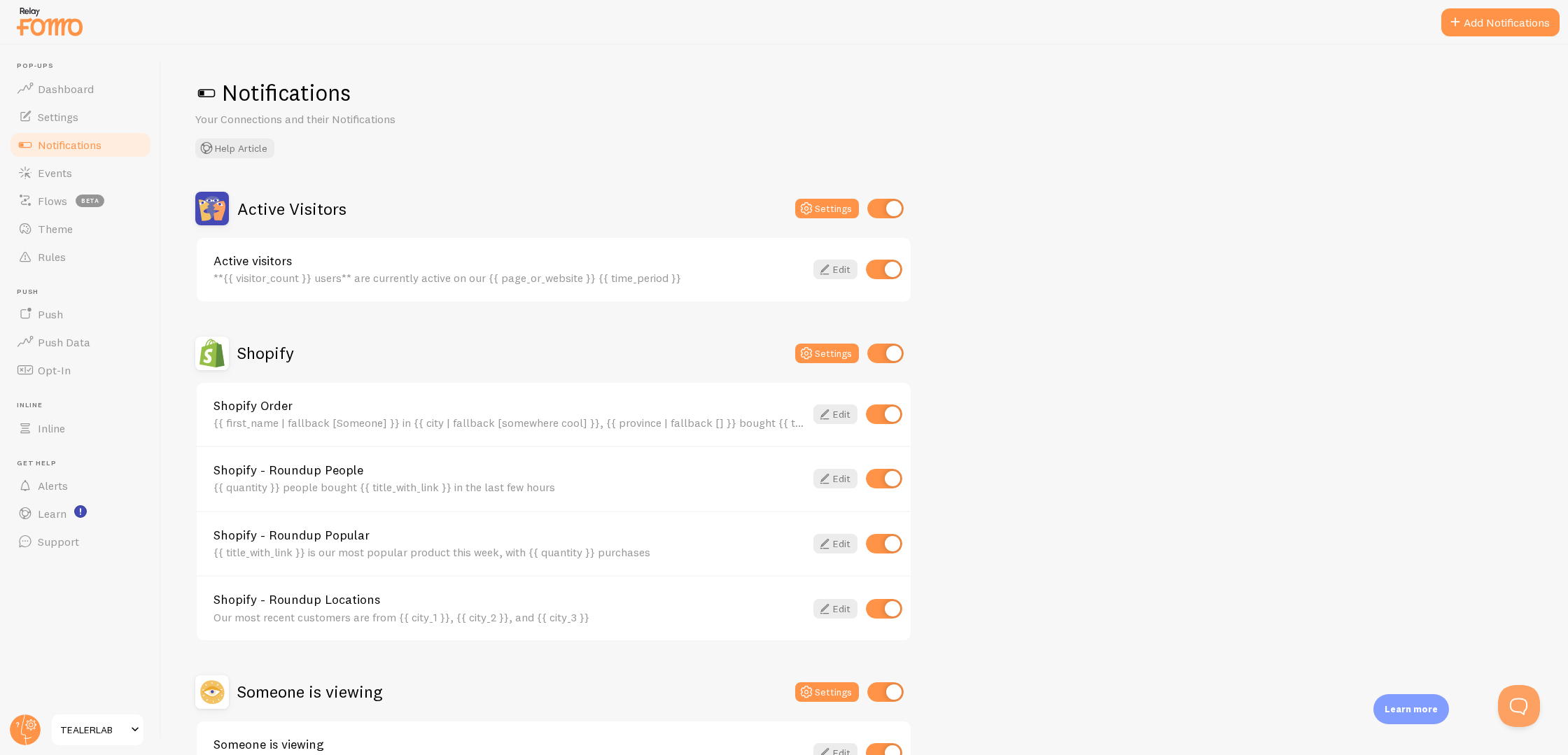
click at [884, 210] on input "checkbox" at bounding box center [885, 209] width 36 height 20
checkbox input "false"
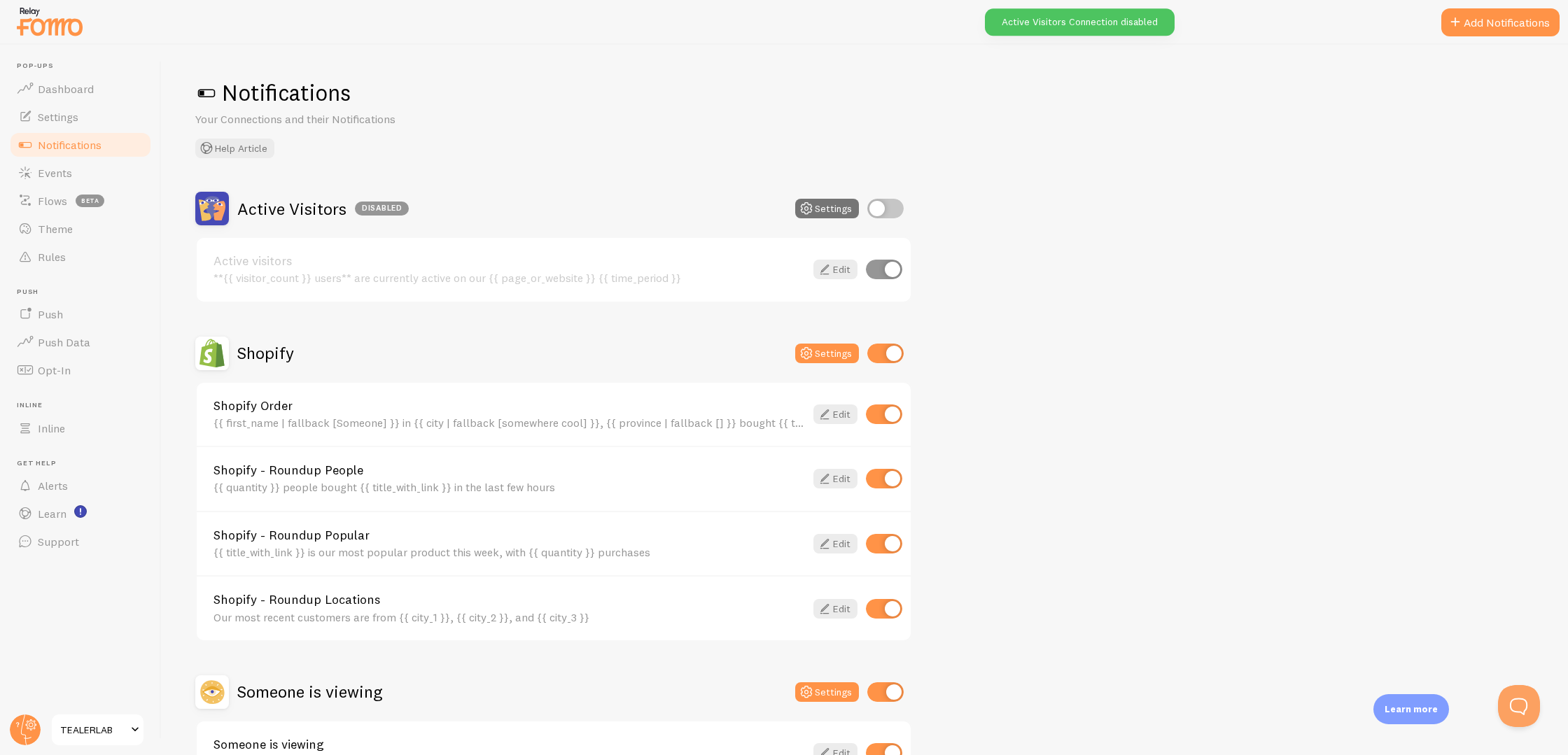
click at [877, 358] on input "checkbox" at bounding box center [885, 353] width 36 height 20
checkbox input "false"
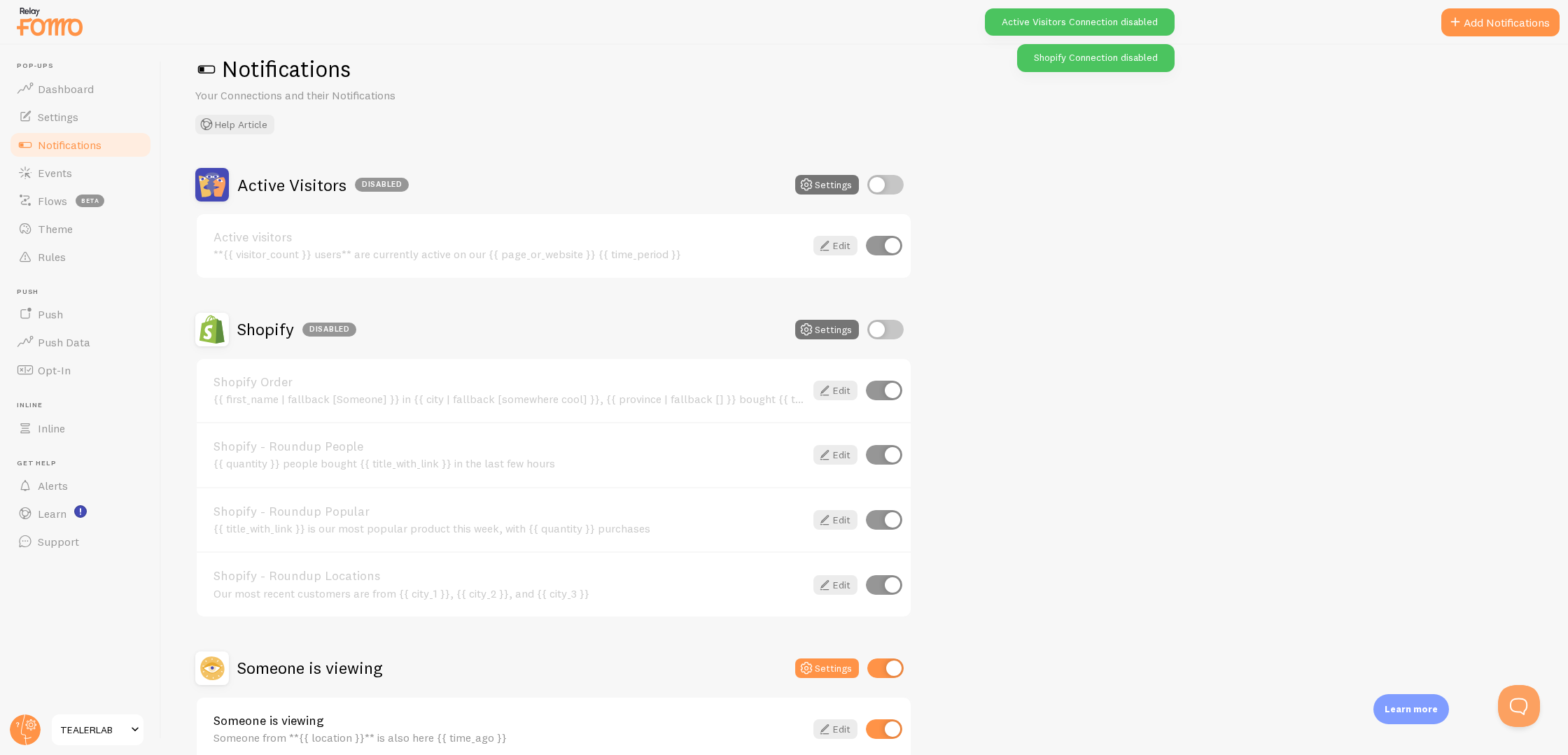
scroll to position [89, 0]
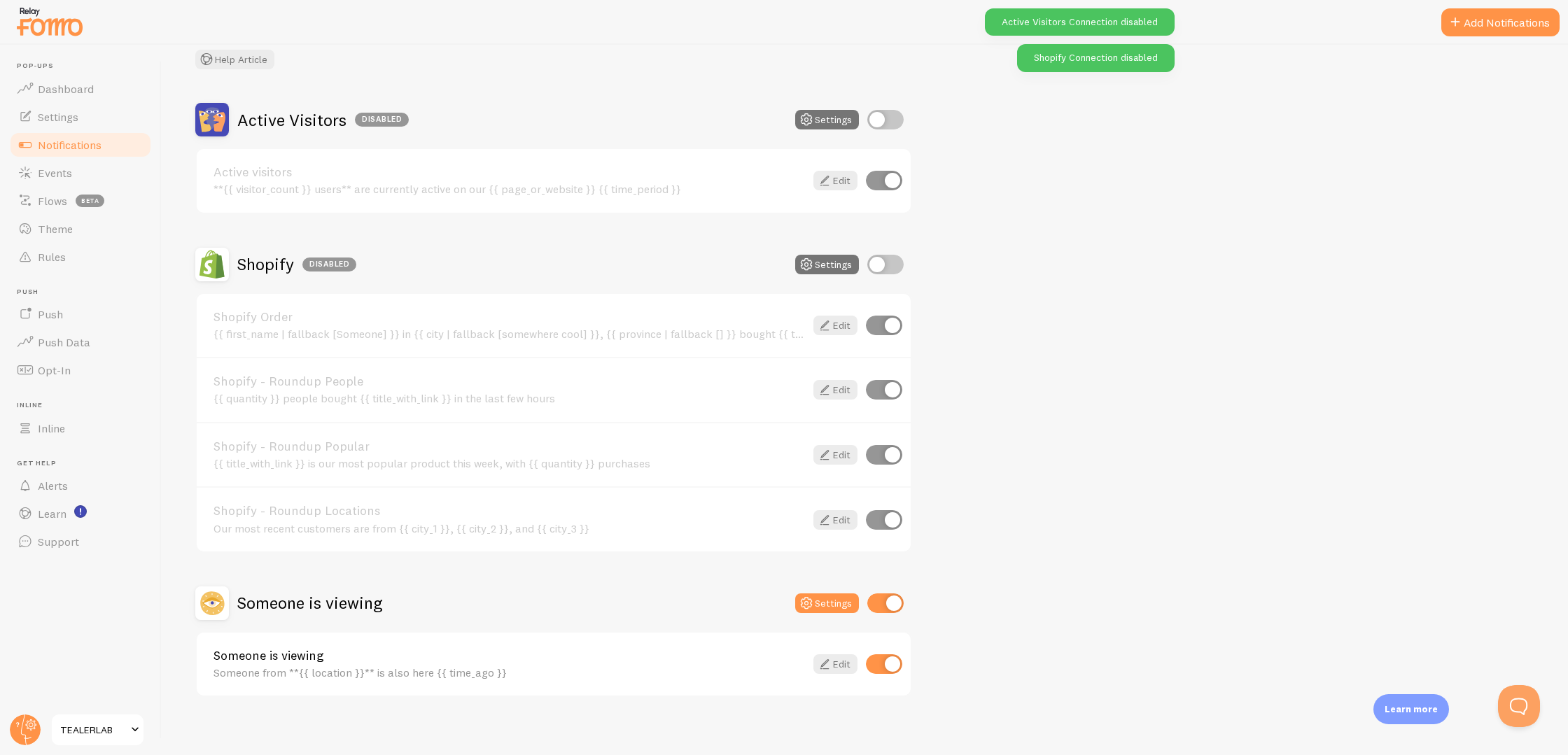
click at [889, 610] on input "checkbox" at bounding box center [885, 603] width 36 height 20
checkbox input "false"
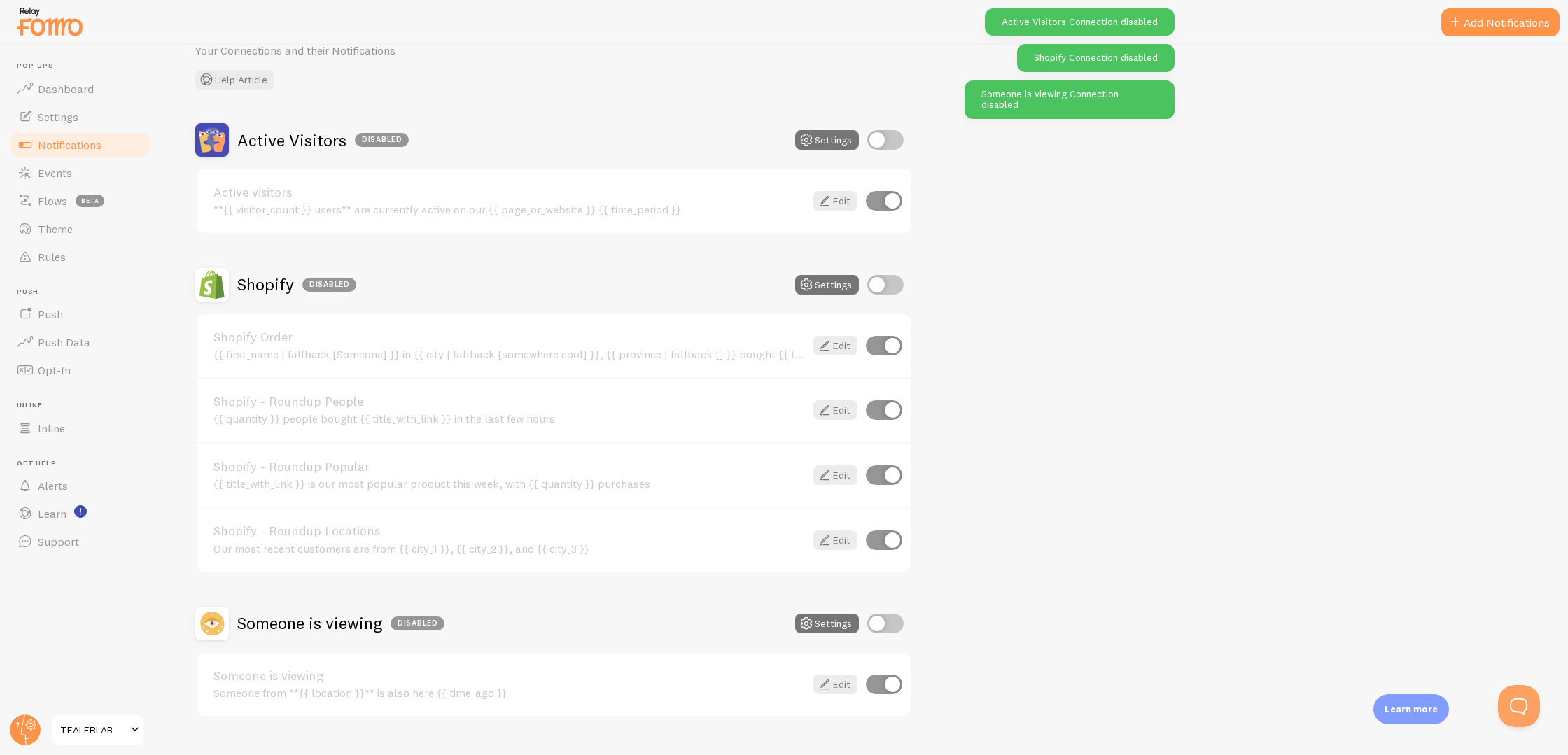
scroll to position [0, 0]
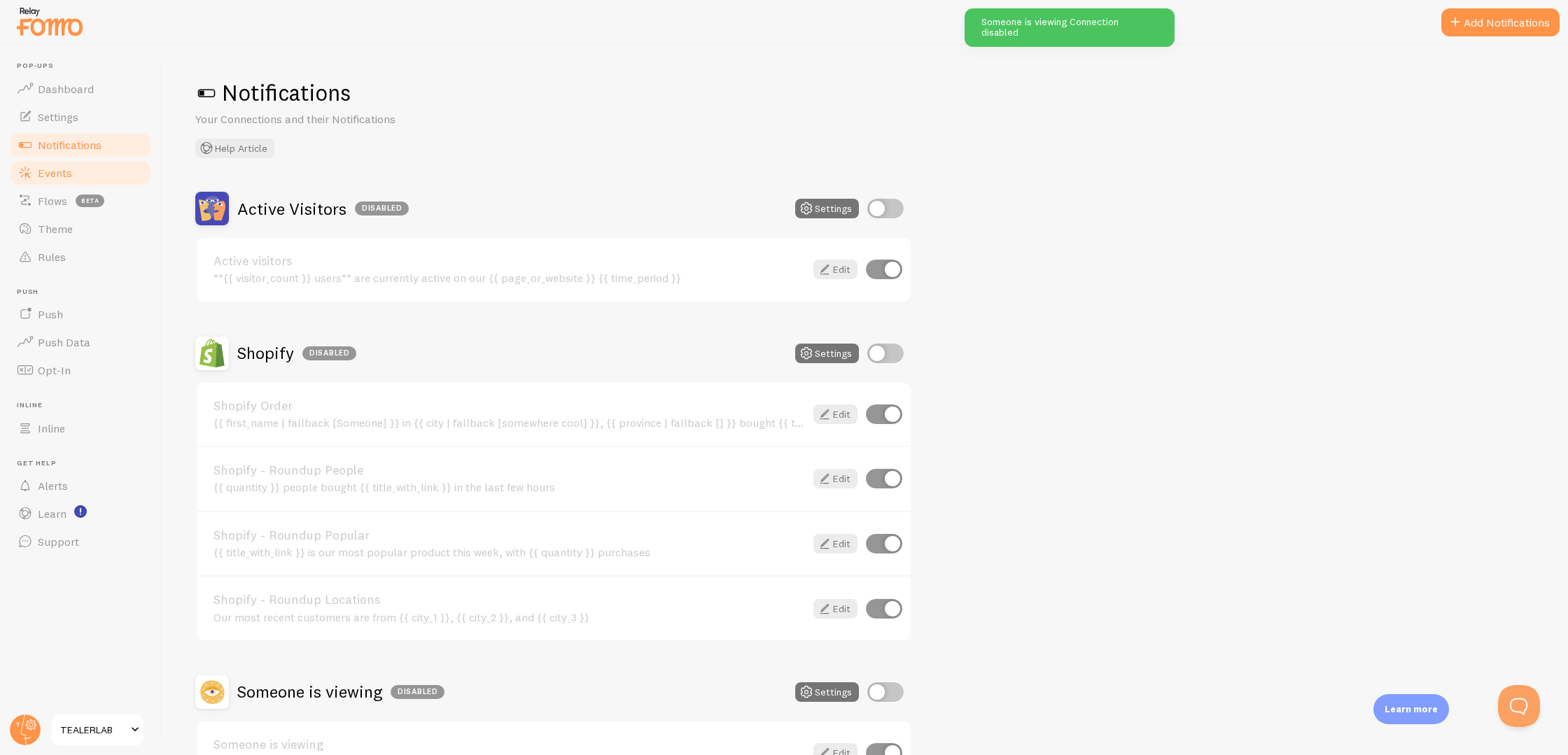
click at [71, 176] on span "Events" at bounding box center [55, 173] width 34 height 14
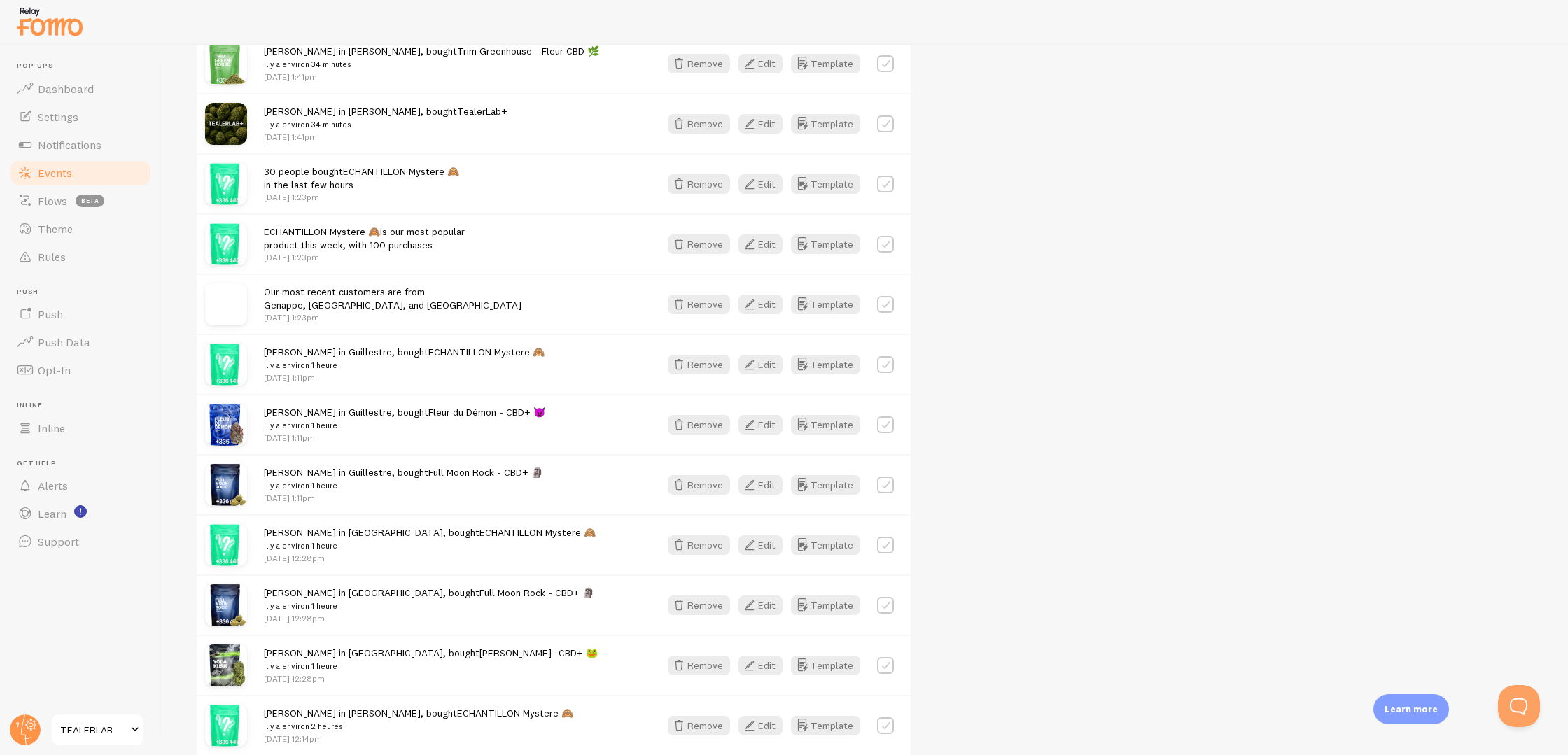
scroll to position [1463, 0]
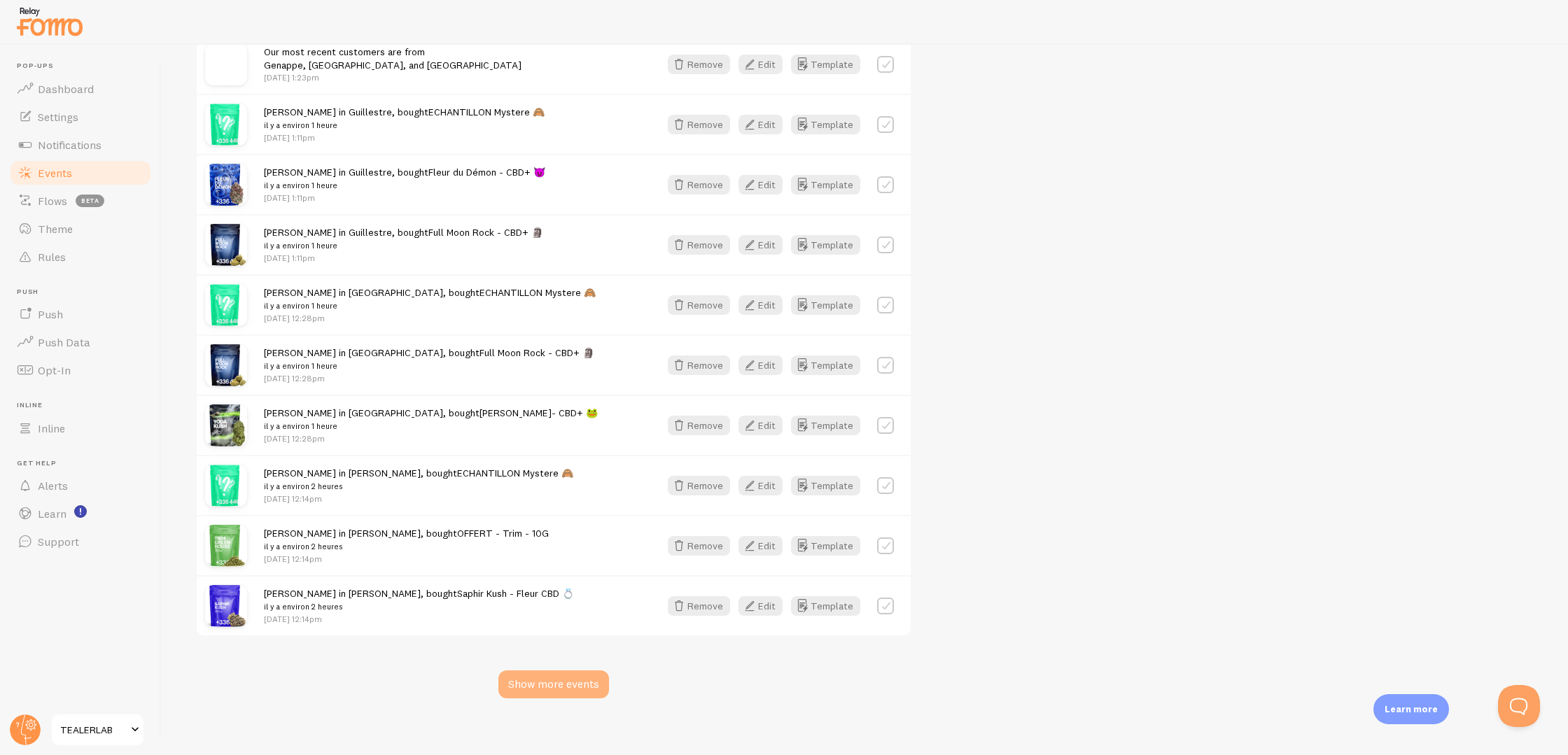
click at [536, 682] on div "Show more events" at bounding box center [553, 685] width 111 height 28
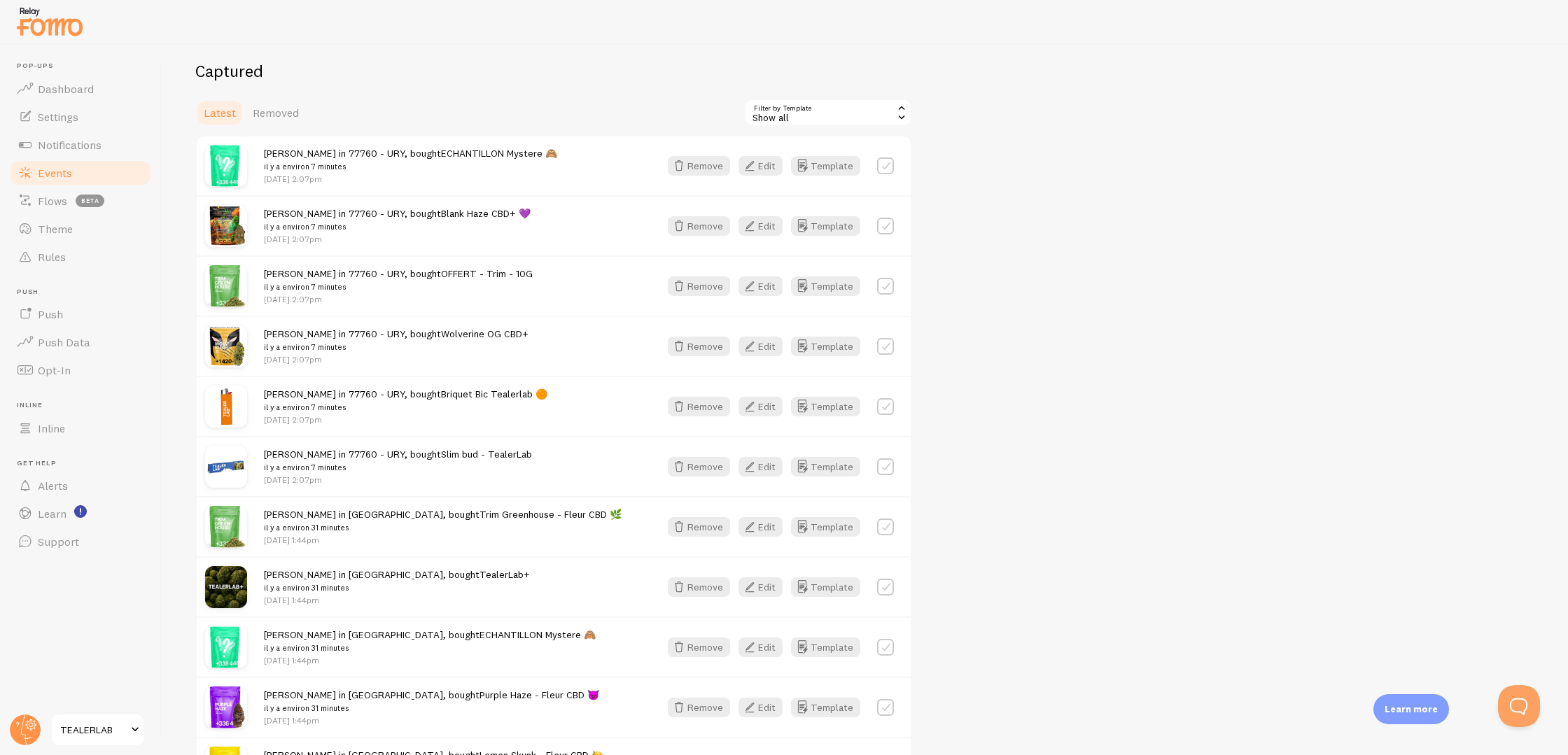
scroll to position [0, 0]
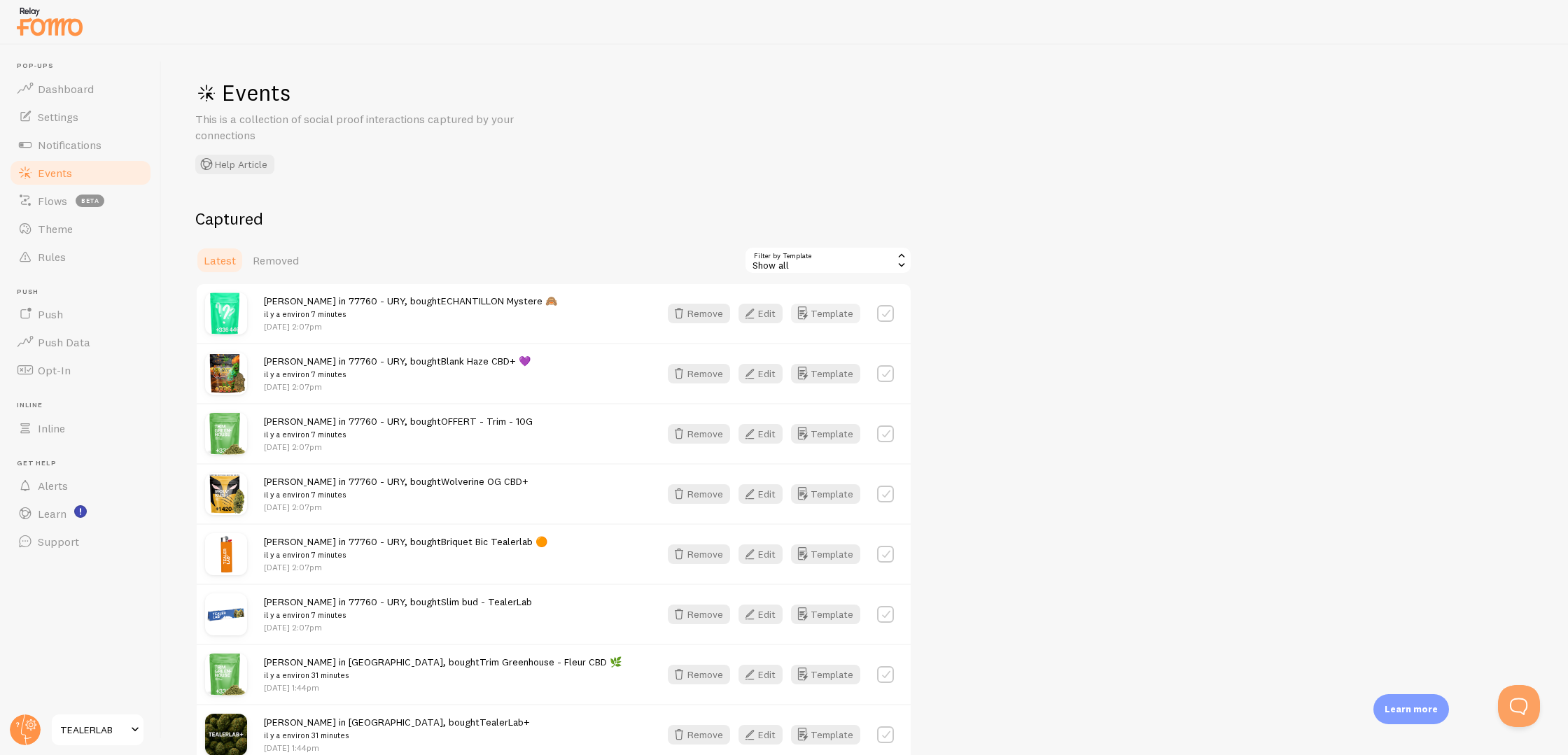
click at [817, 311] on button "Template" at bounding box center [825, 314] width 69 height 20
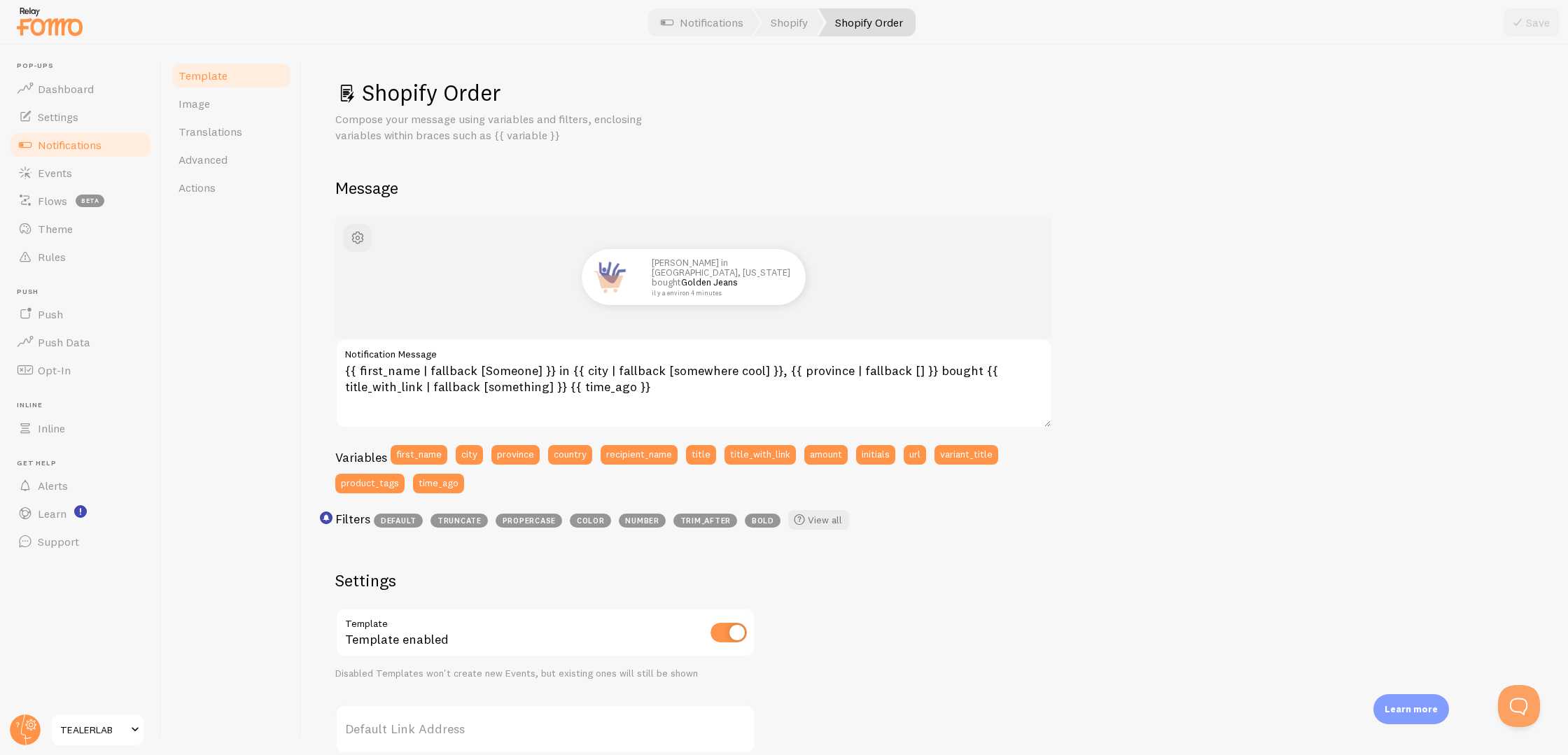
click at [77, 734] on span "TEALERLAB" at bounding box center [94, 730] width 67 height 17
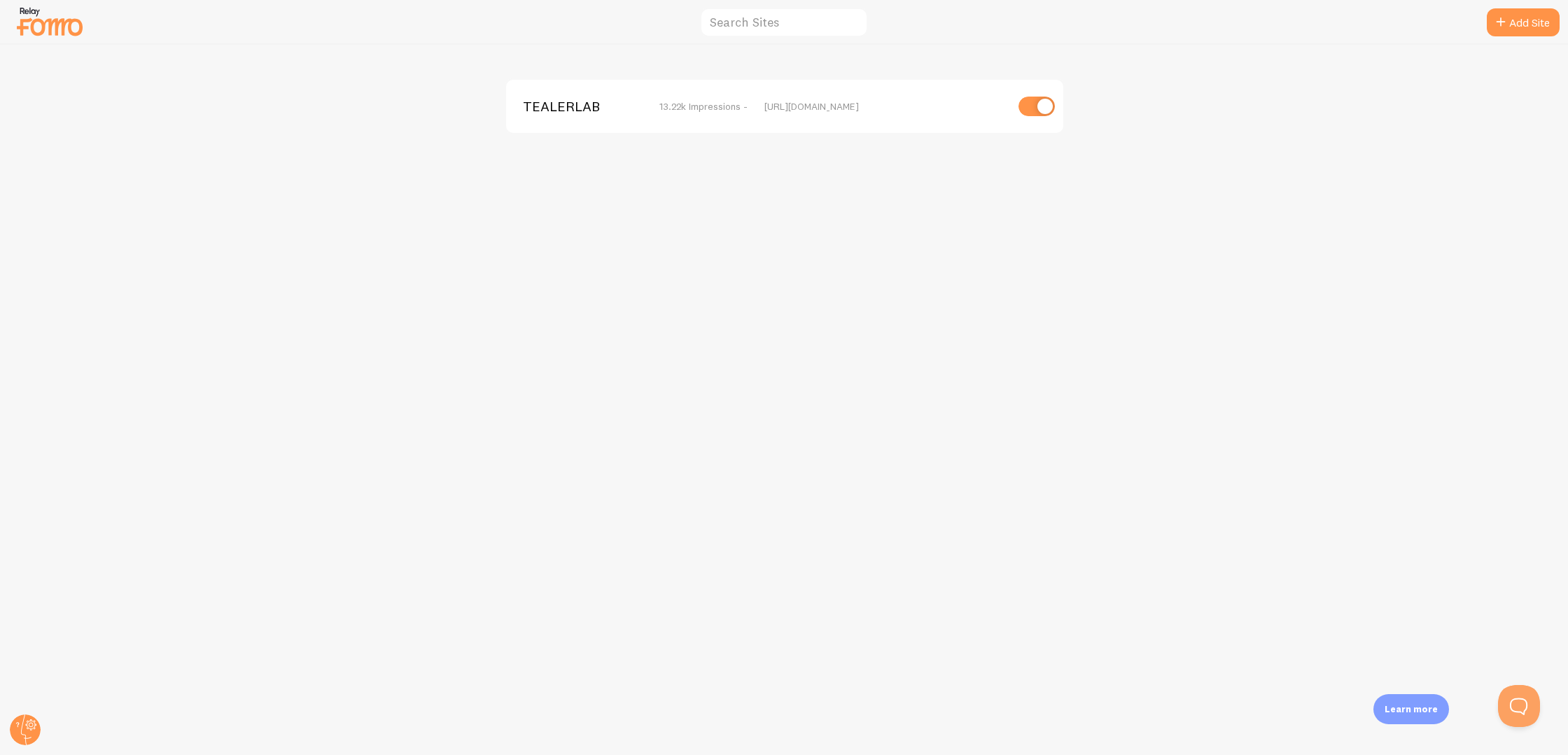
click at [1021, 103] on input "checkbox" at bounding box center [1037, 106] width 36 height 20
checkbox input "false"
click at [1356, 212] on div "TEALERLAB disabled [URL][DOMAIN_NAME]" at bounding box center [784, 399] width 1567 height 710
click at [52, 28] on img at bounding box center [50, 21] width 70 height 35
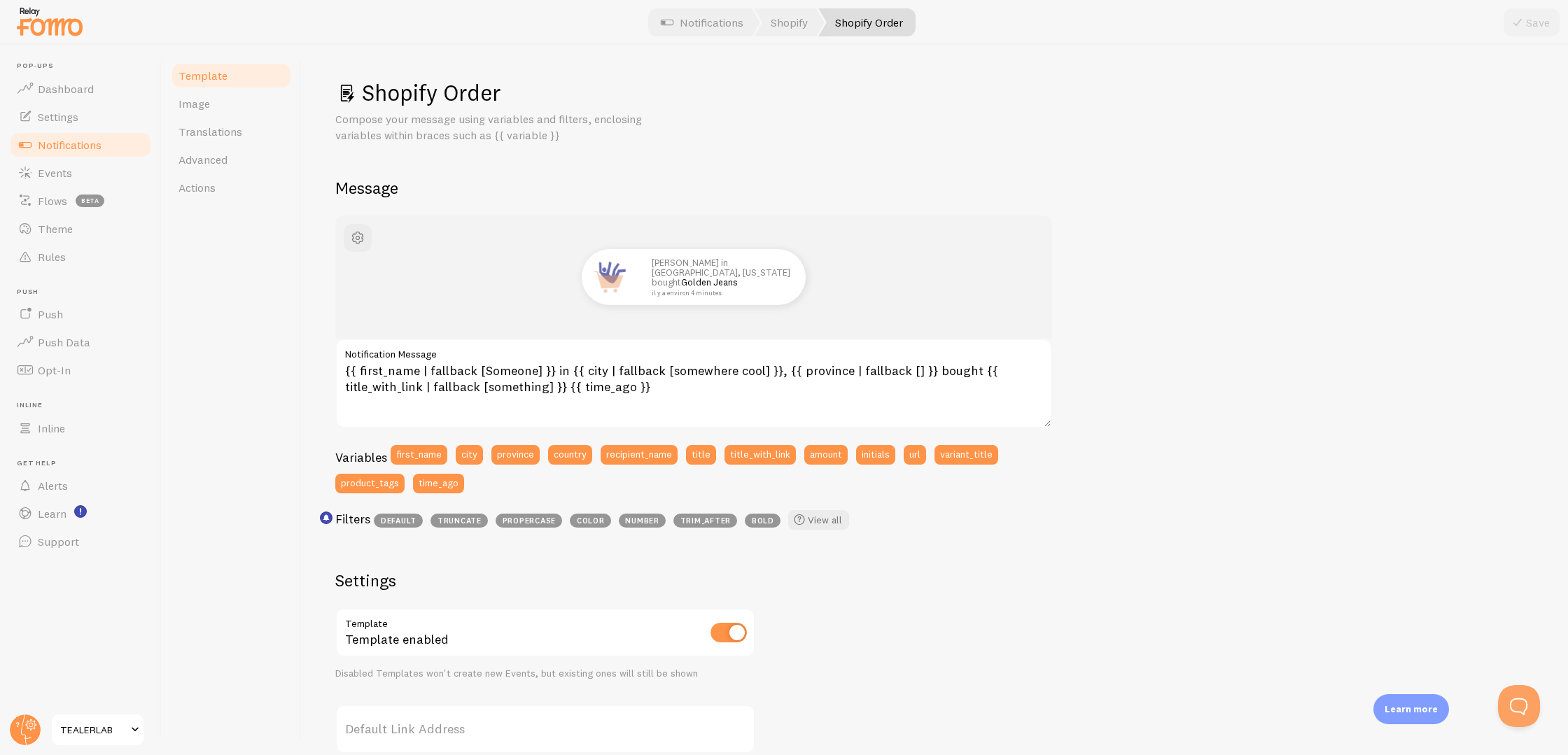
click at [111, 709] on header "Pop-ups Dashboard Settings Notifications Events Flows beta Theme Rules [GEOGRAP…" at bounding box center [80, 399] width 161 height 710
click at [122, 730] on span "TEALERLAB" at bounding box center [94, 730] width 67 height 17
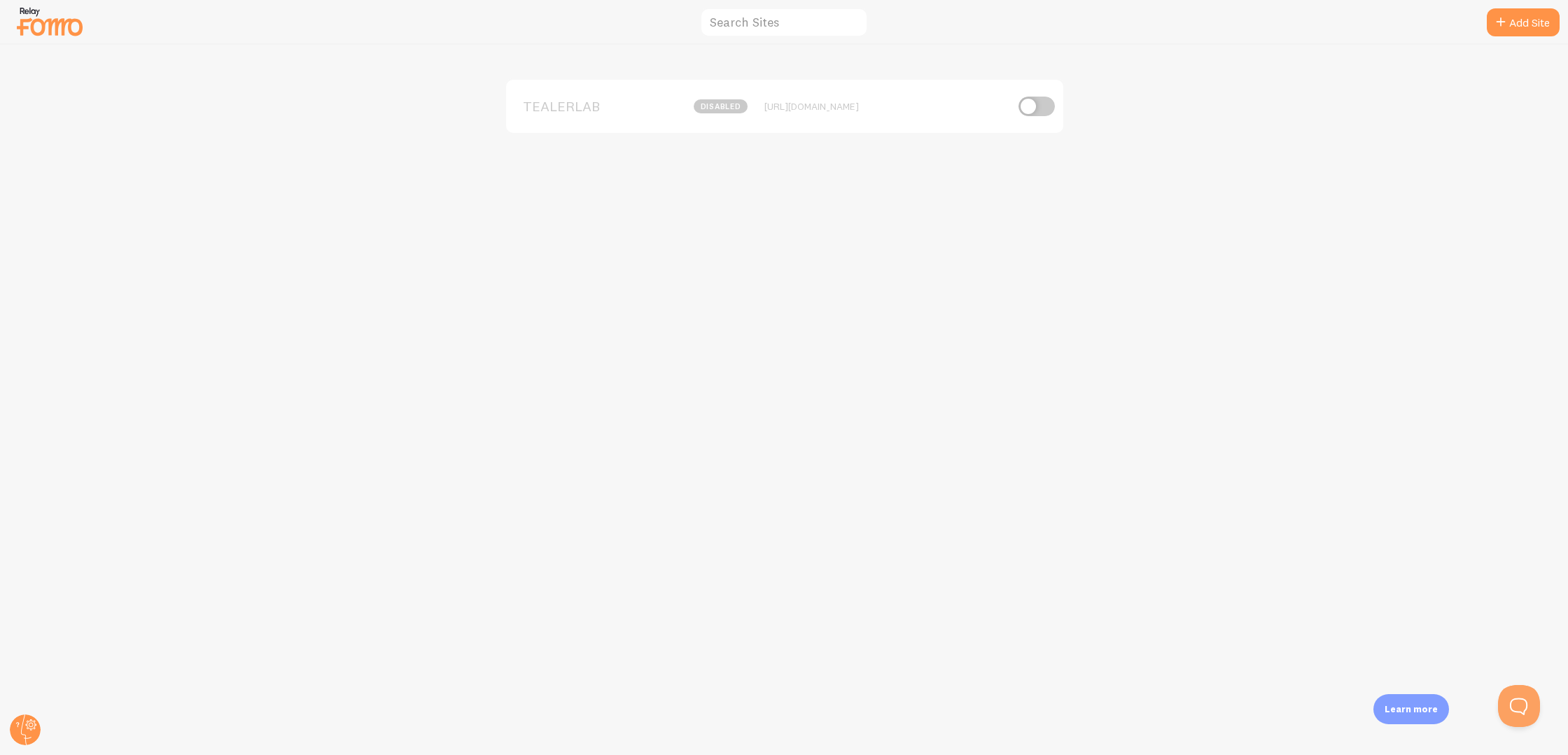
click at [45, 25] on img at bounding box center [50, 21] width 70 height 35
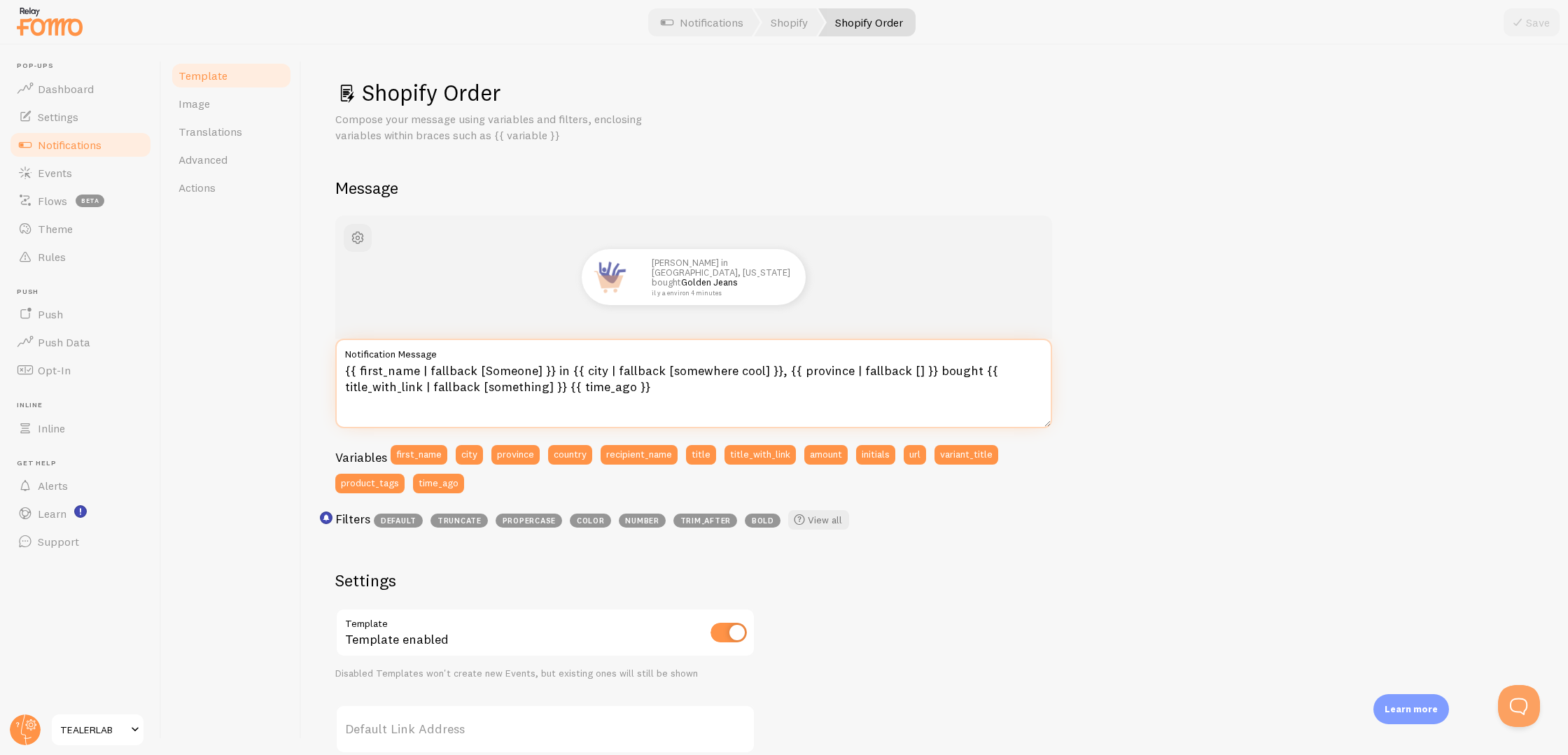
click at [558, 369] on textarea "{{ first_name | fallback [Someone] }} in {{ city | fallback [somewhere cool] }}…" at bounding box center [694, 383] width 717 height 89
click at [940, 366] on textarea "{{ first_name | fallback [Someone] }} de {{ city | fallback [somewhere cool] }}…" at bounding box center [694, 383] width 717 height 89
click at [928, 372] on textarea "{{ first_name | fallback [Someone] }} de {{ city | fallback [somewhere cool] }}…" at bounding box center [694, 383] width 717 height 89
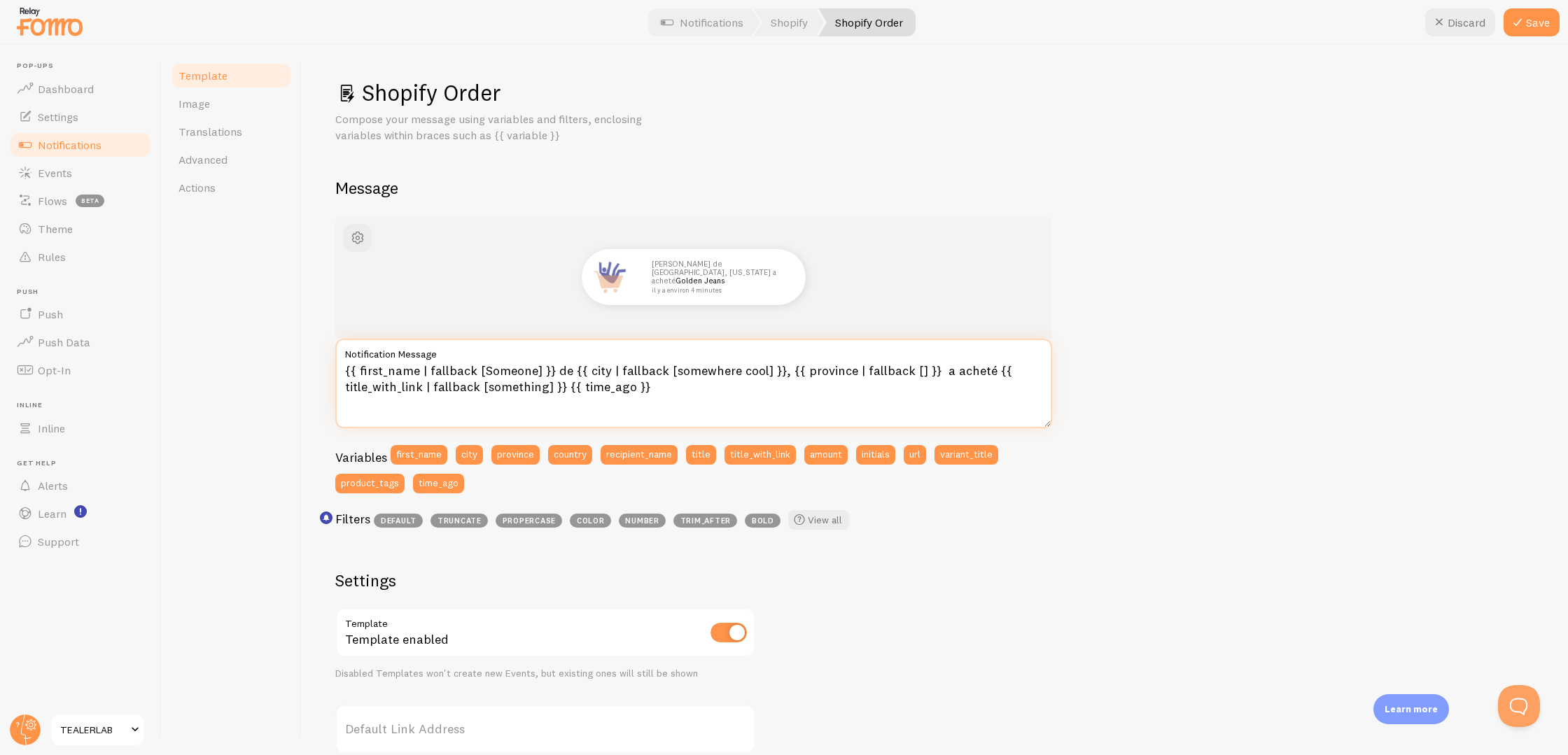
click at [925, 370] on textarea "{{ first_name | fallback [Someone] }} de {{ city | fallback [somewhere cool] }}…" at bounding box center [694, 383] width 717 height 89
click at [977, 367] on textarea "{{ first_name | fallback [Someone] }} de {{ city | fallback [somewhere cool] }}…" at bounding box center [694, 383] width 717 height 89
type textarea "{{ first_name | fallback [Someone] }} de {{ city | fallback [somewhere cool] }}…"
click at [1551, 27] on button "Save" at bounding box center [1531, 23] width 56 height 28
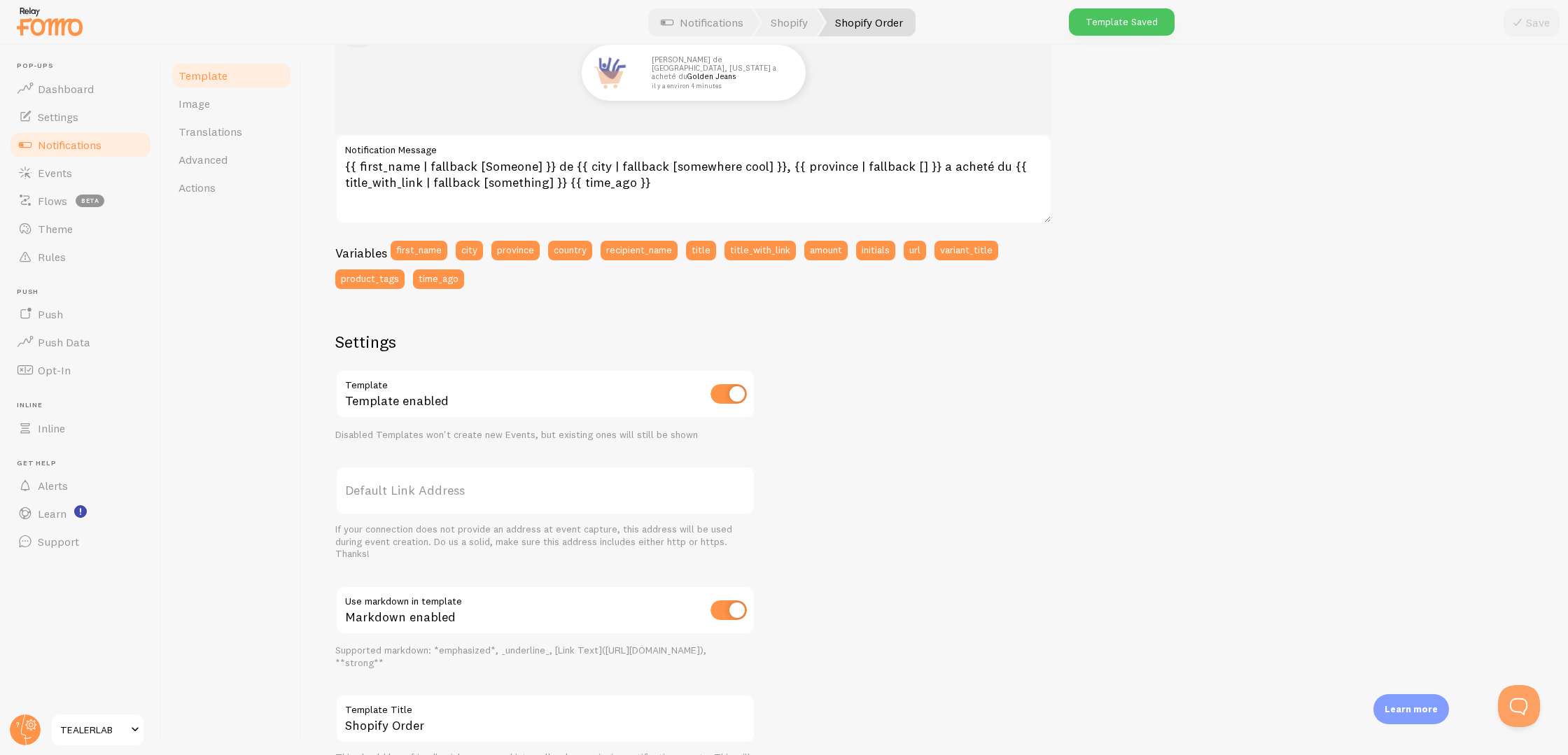
scroll to position [284, 0]
